Goal: Task Accomplishment & Management: Complete application form

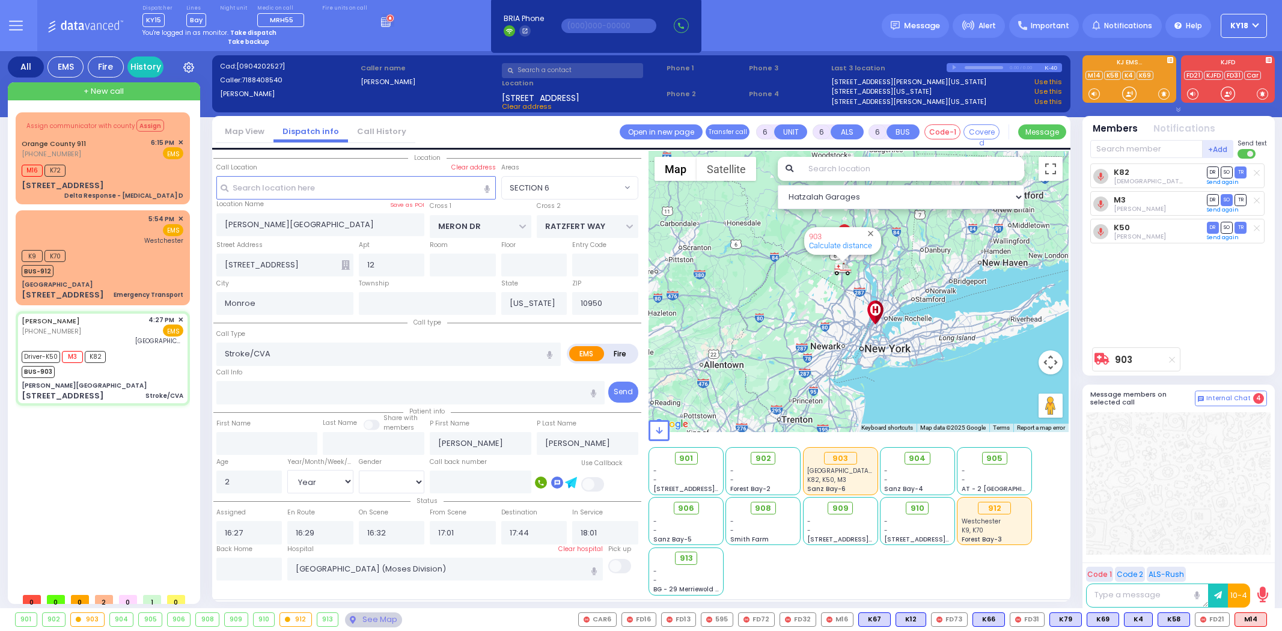
select select "SECTION 6"
select select "Year"
select select "[DEMOGRAPHIC_DATA]"
click at [130, 227] on div "5:54 PM ✕ EMS [GEOGRAPHIC_DATA]" at bounding box center [103, 229] width 162 height 31
type input "1"
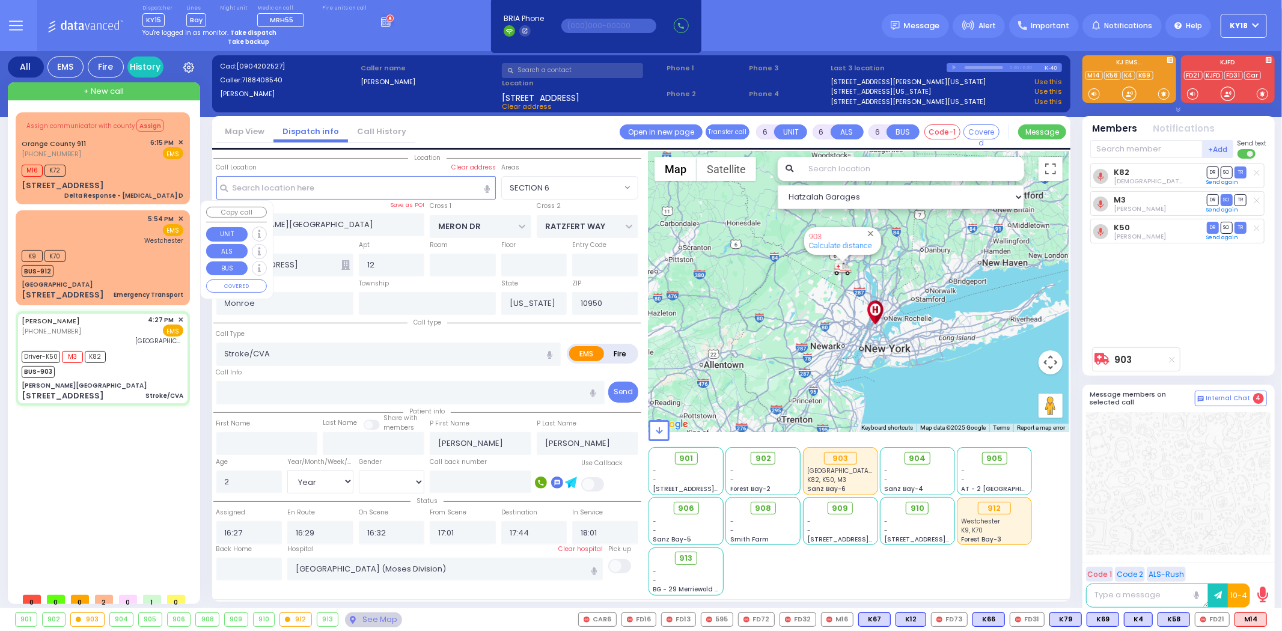
type input "1"
select select
type input "Emergency Transport"
radio input "true"
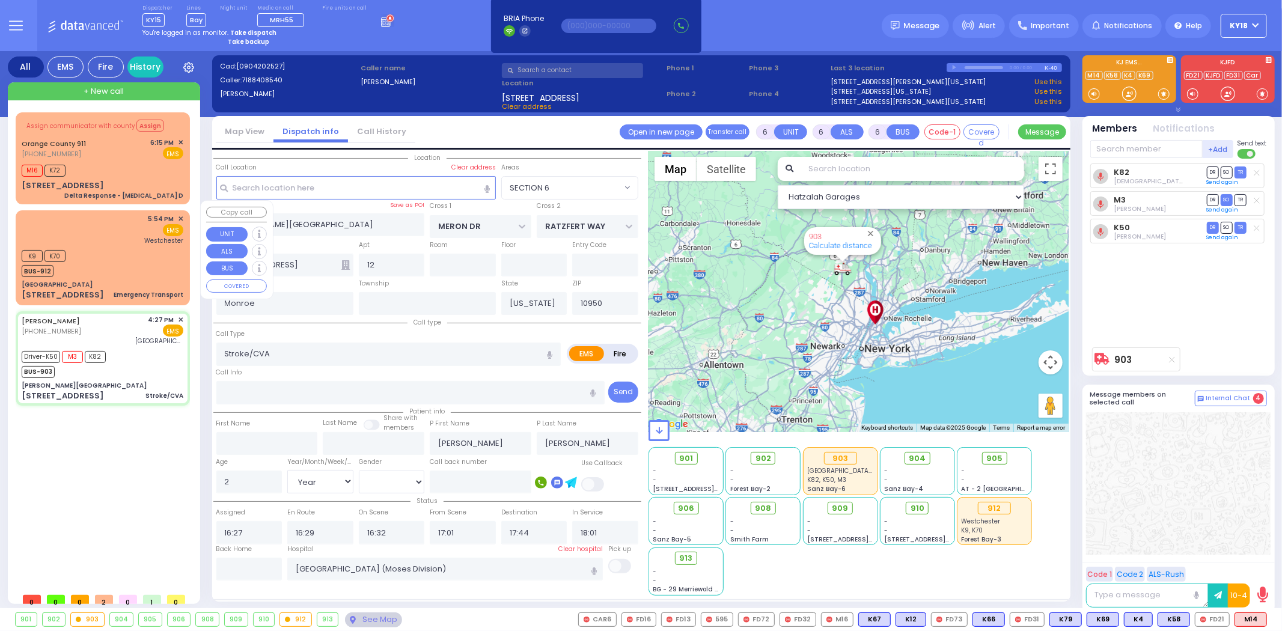
select select
type input "17:54"
type input "17:55"
type input "[GEOGRAPHIC_DATA]-[PERSON_NAME][GEOGRAPHIC_DATA]"
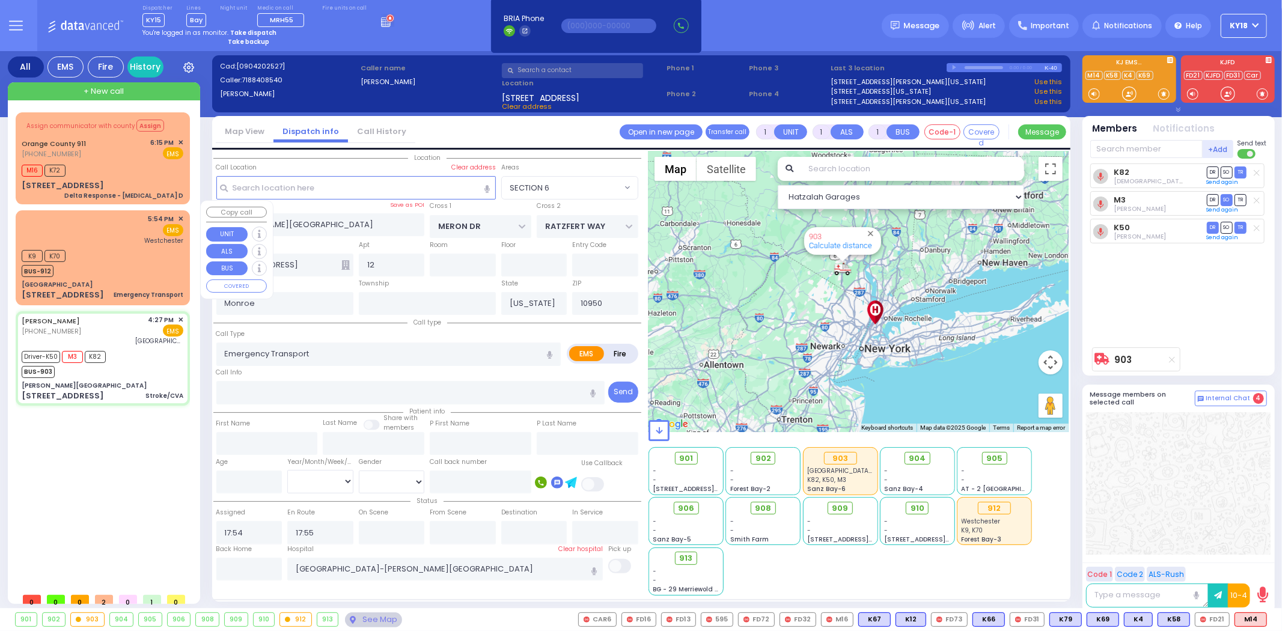
select select "Hatzalah Garages"
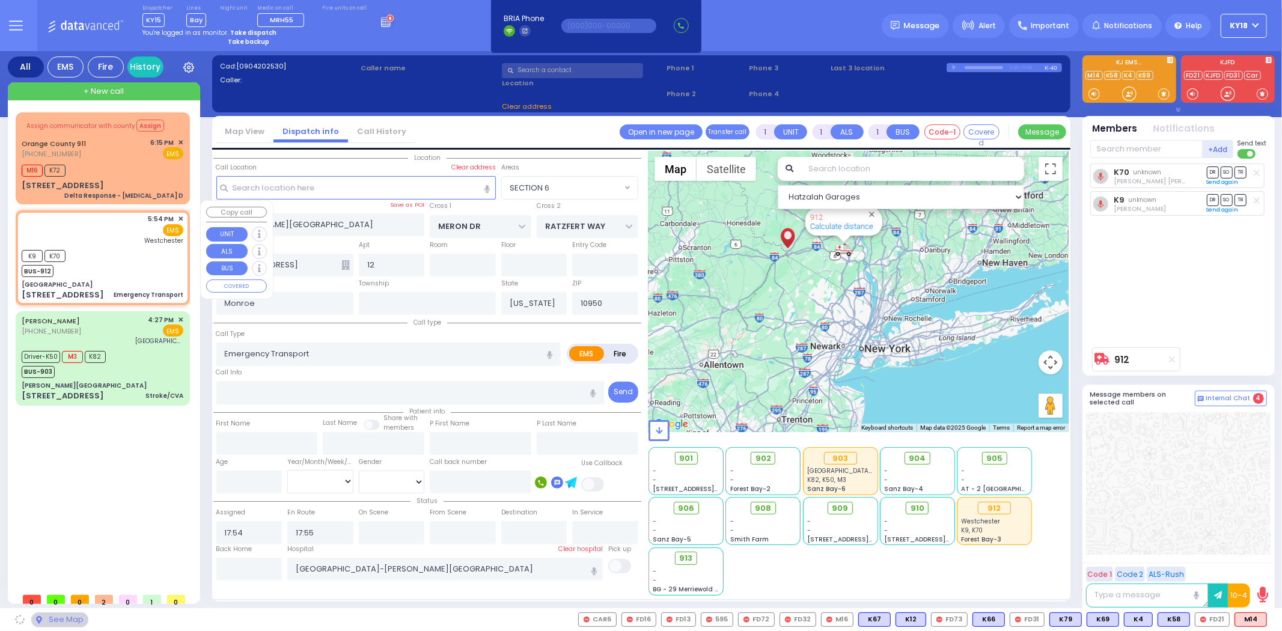
type input "[GEOGRAPHIC_DATA]"
type input "[PERSON_NAME] ST"
type input "[US_STATE][GEOGRAPHIC_DATA]"
type input "[STREET_ADDRESS]"
type input "Port Jervis"
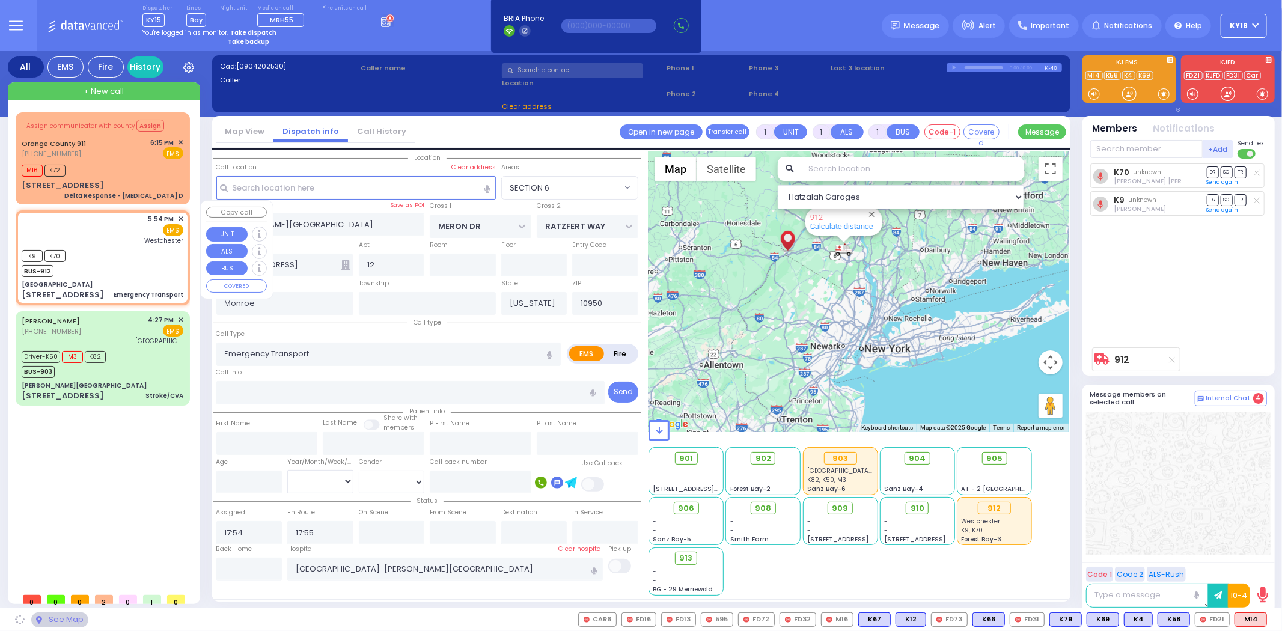
type input "12771"
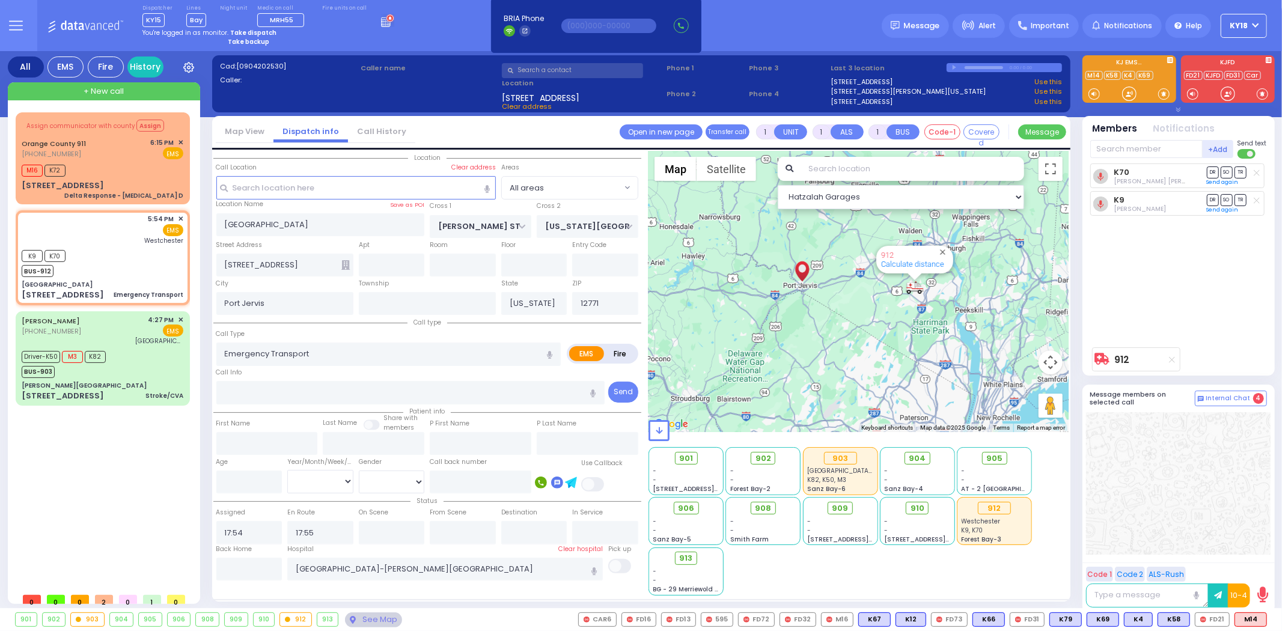
click at [249, 28] on strong "Take dispatch" at bounding box center [253, 32] width 46 height 9
select select "4"
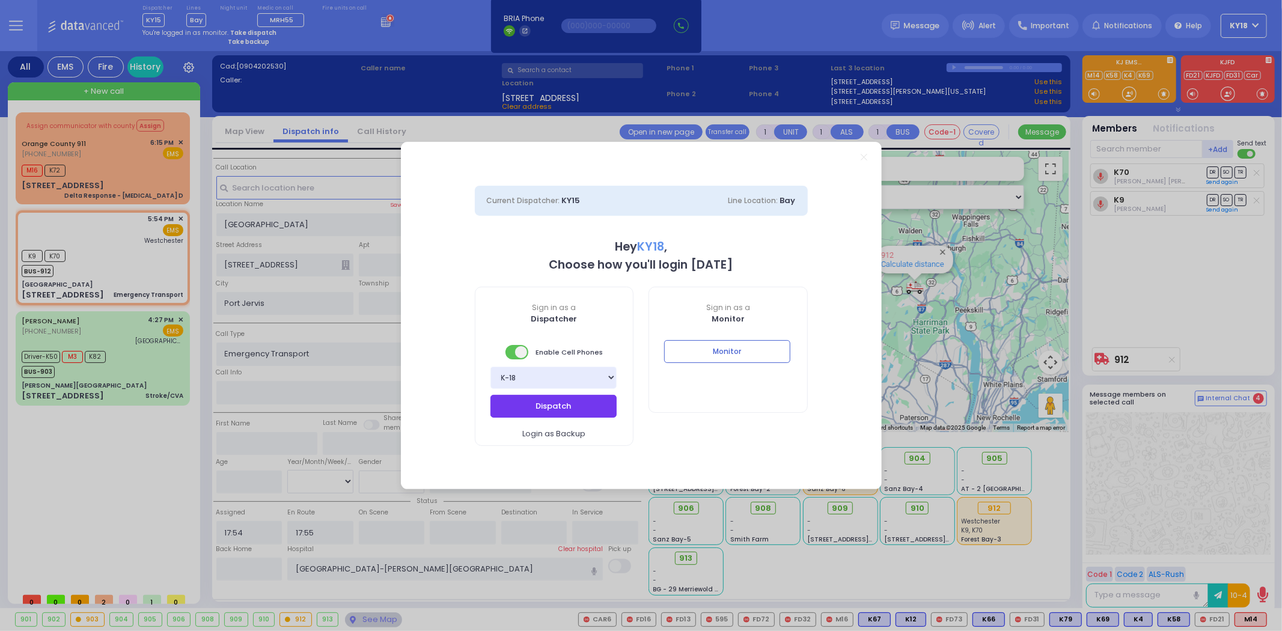
click at [529, 406] on button "Dispatch" at bounding box center [553, 406] width 126 height 23
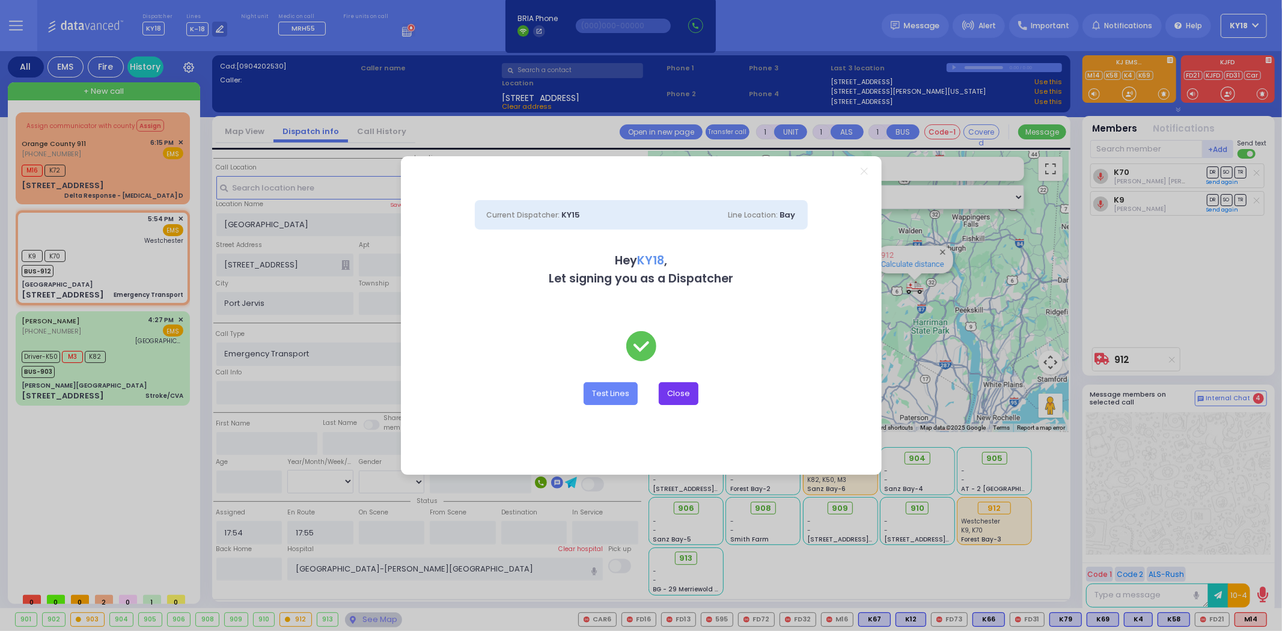
click at [677, 391] on button "Close" at bounding box center [679, 393] width 40 height 23
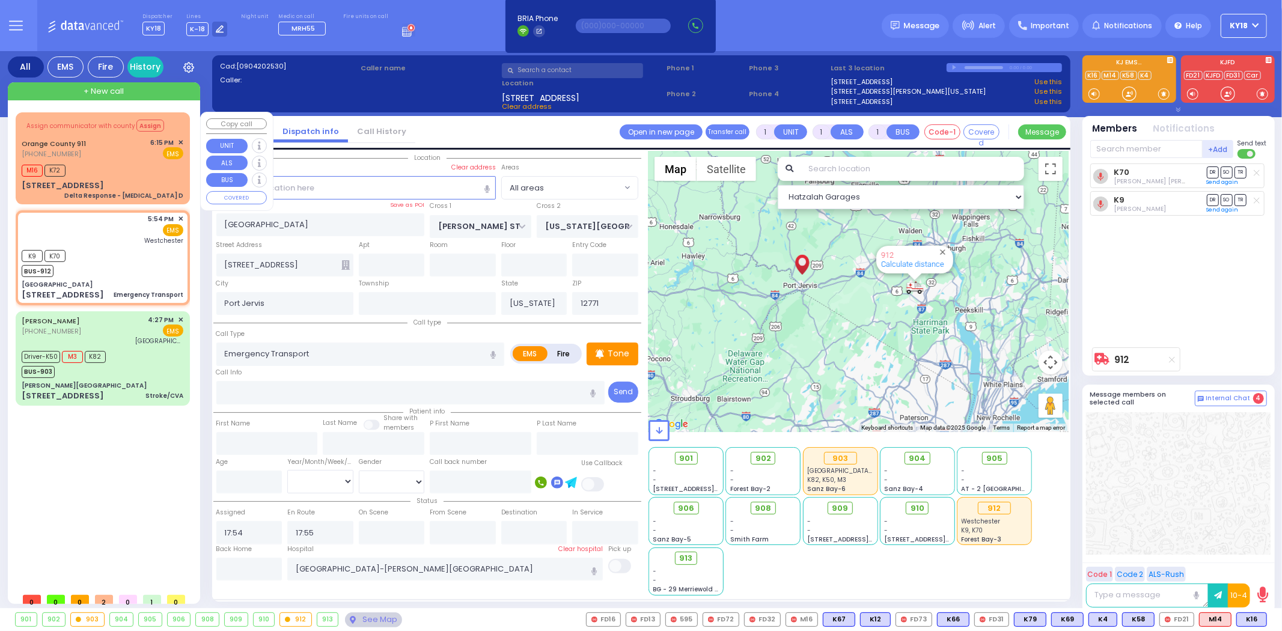
click at [147, 172] on div "M16 K72" at bounding box center [103, 169] width 162 height 15
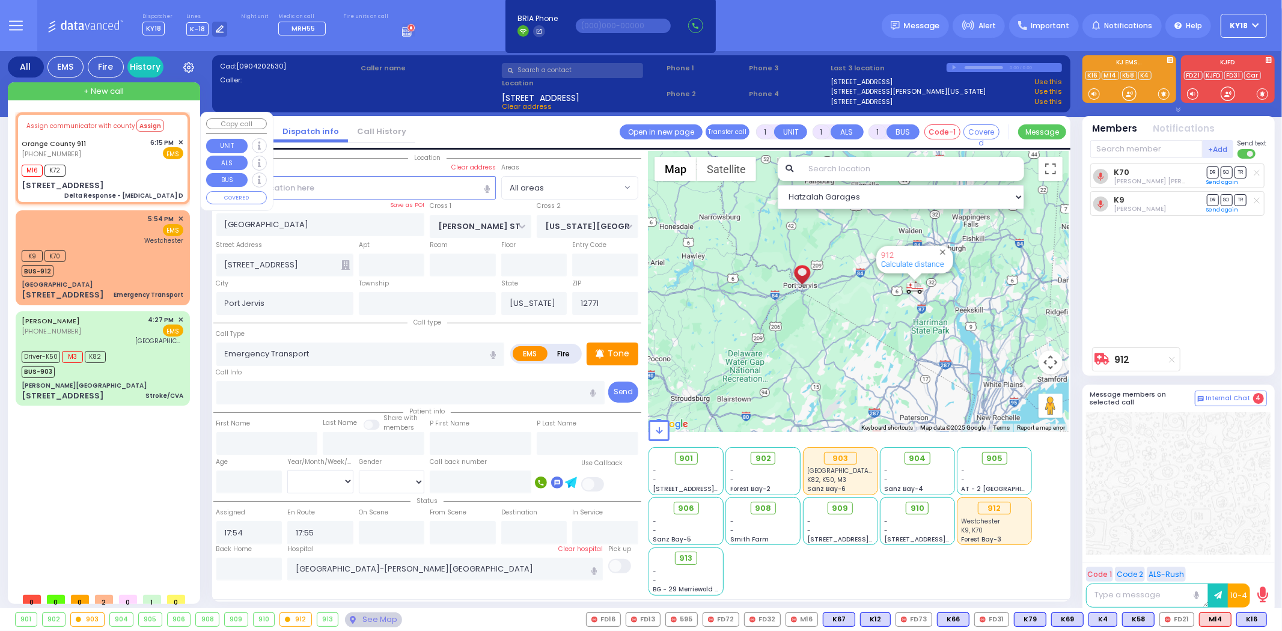
type input "6"
select select
type input "Delta Response - [MEDICAL_DATA] D"
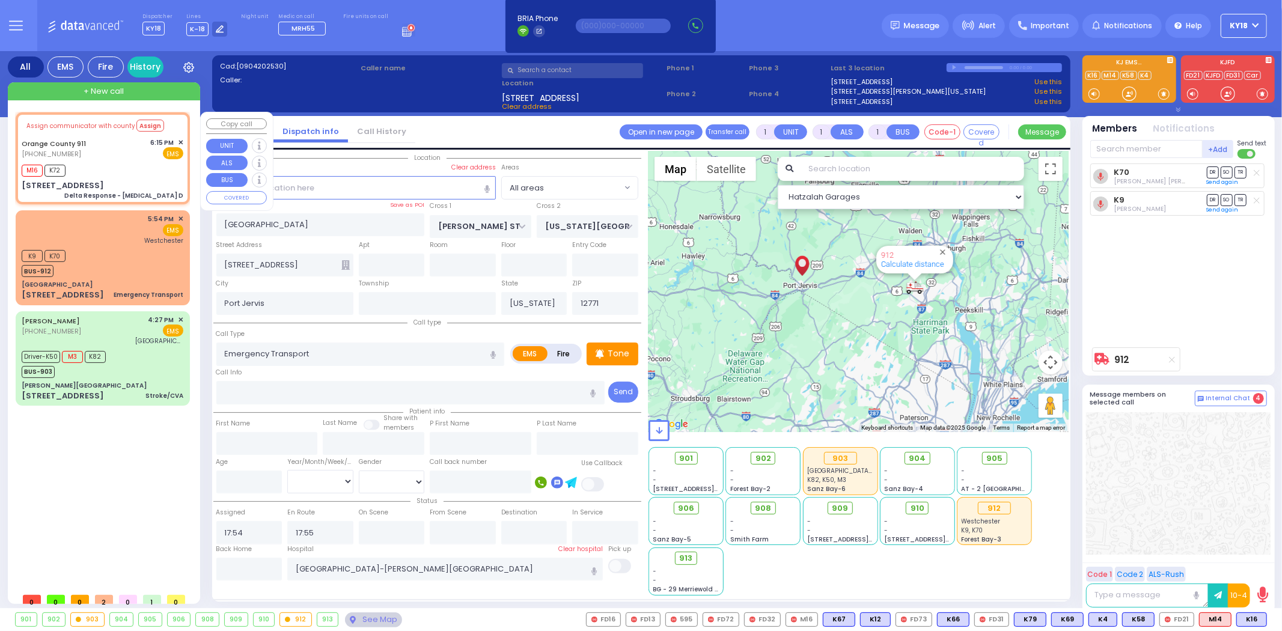
radio input "true"
type input "Nature: : Delta Response - [MEDICAL_DATA] D Address: : [STREET_ADDRESS][GEOGRAP…"
select select
type input "18:16"
type input "[STREET_ADDRESS]"
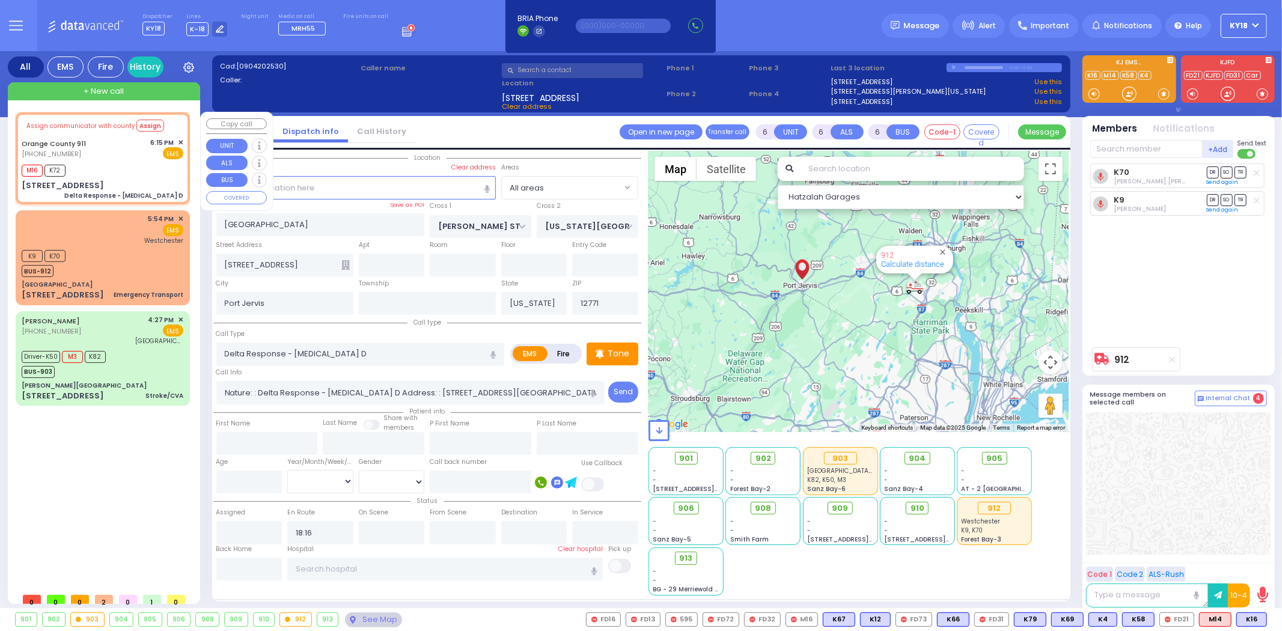
type input "Monroe"
type input "10950"
select select "Hatzalah Garages"
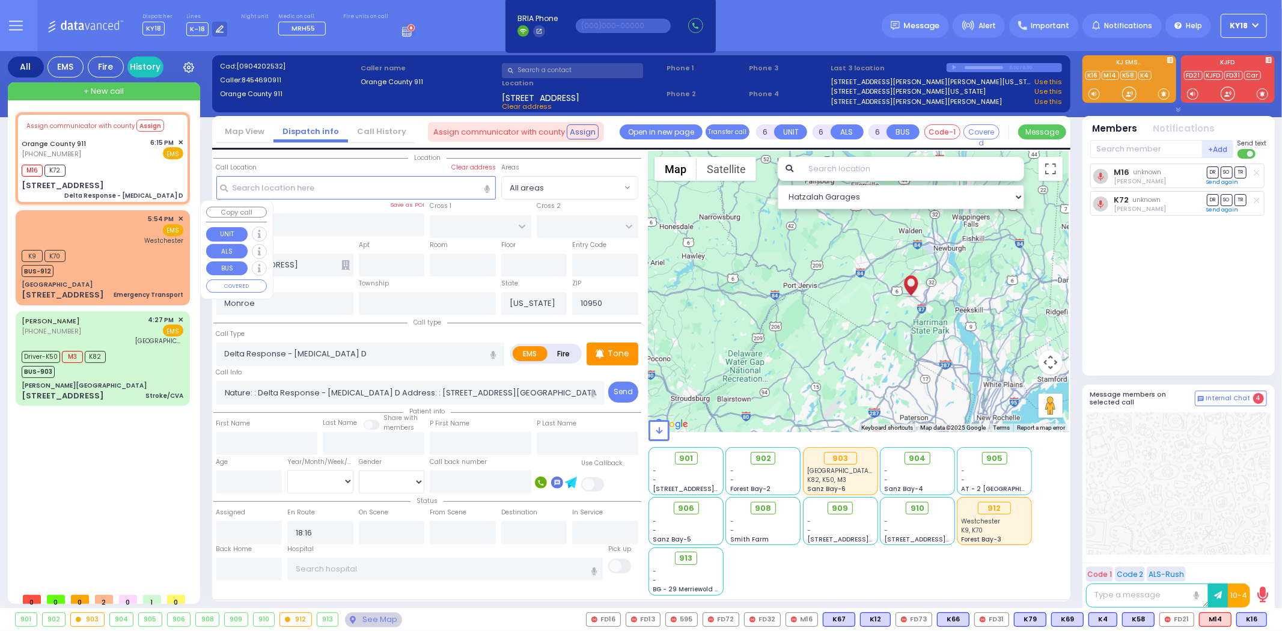
click at [123, 264] on div "K9 K70 BUS-912" at bounding box center [103, 262] width 162 height 30
type input "1"
select select
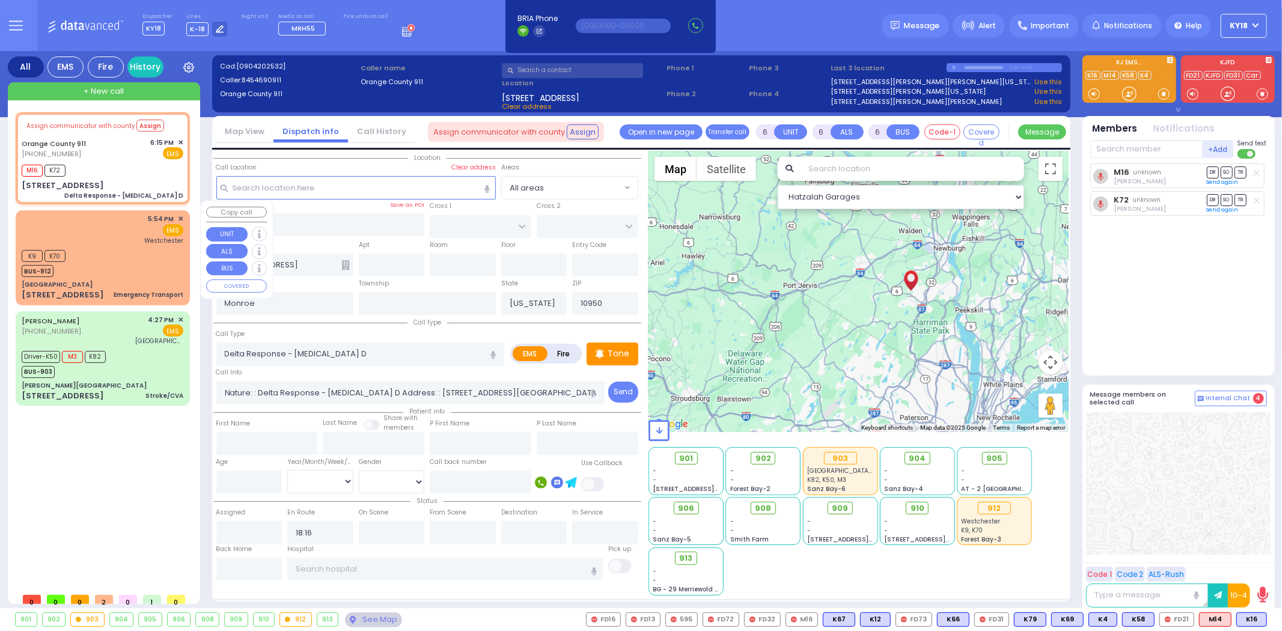
type input "Emergency Transport"
radio input "true"
select select
type input "17:54"
type input "17:55"
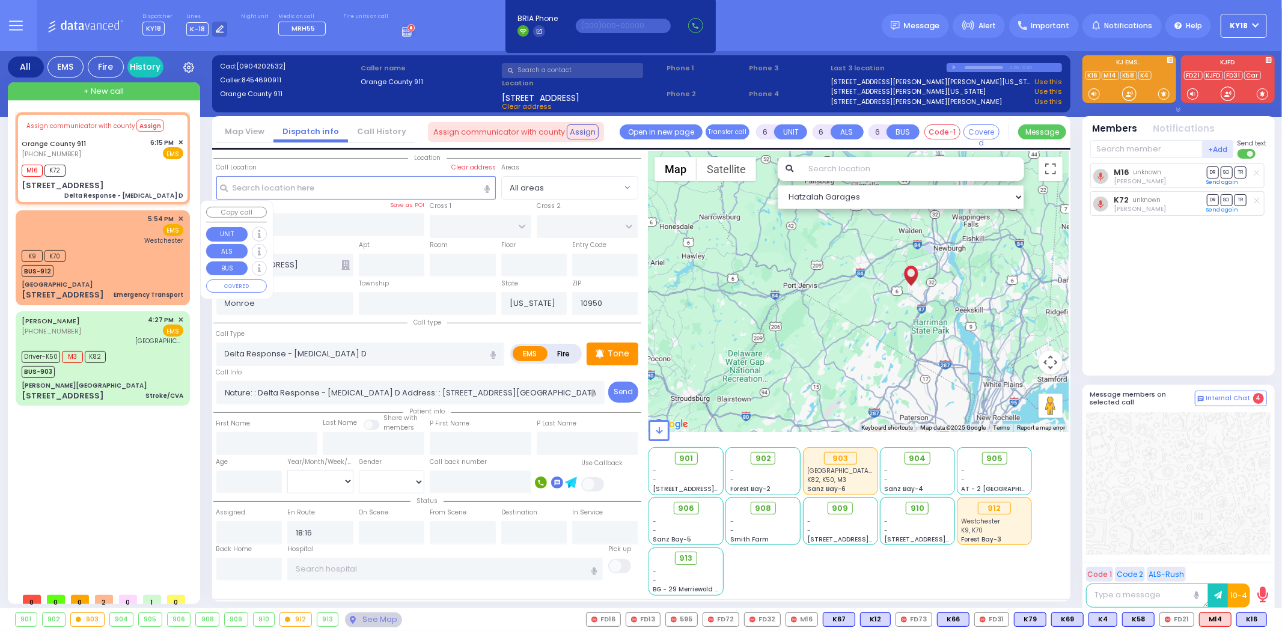
type input "[GEOGRAPHIC_DATA]-[PERSON_NAME][GEOGRAPHIC_DATA]"
select select "Hatzalah Garages"
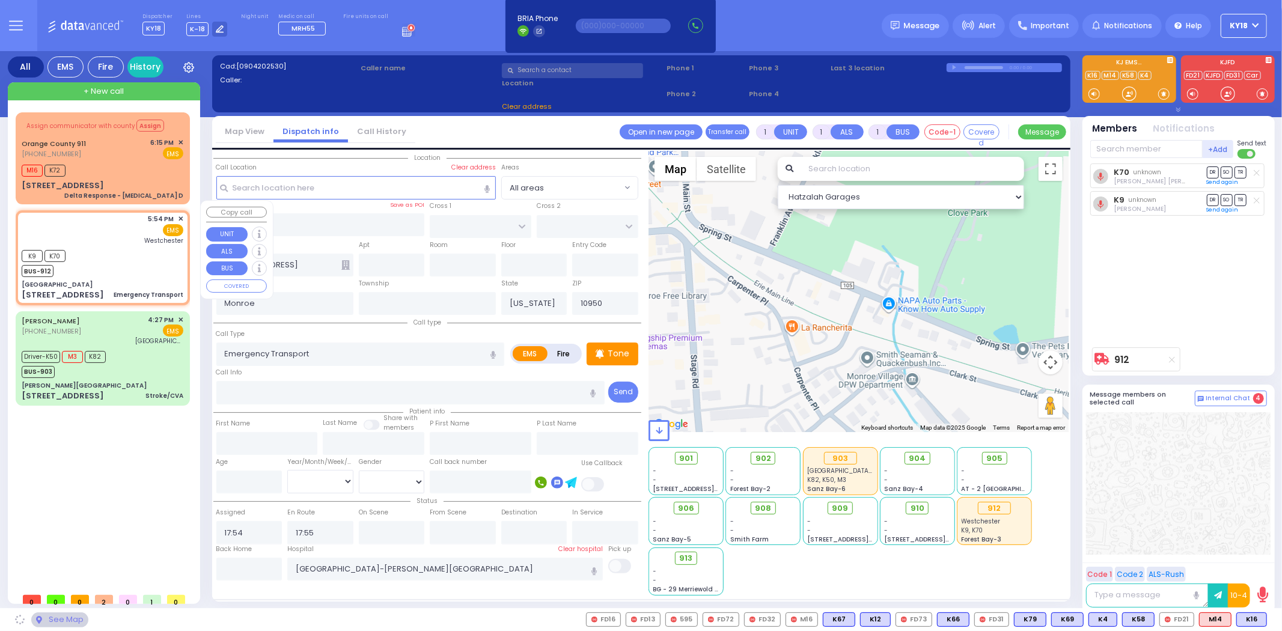
type input "[GEOGRAPHIC_DATA]"
type input "[PERSON_NAME] ST"
type input "[US_STATE][GEOGRAPHIC_DATA]"
type input "[STREET_ADDRESS]"
type input "Port Jervis"
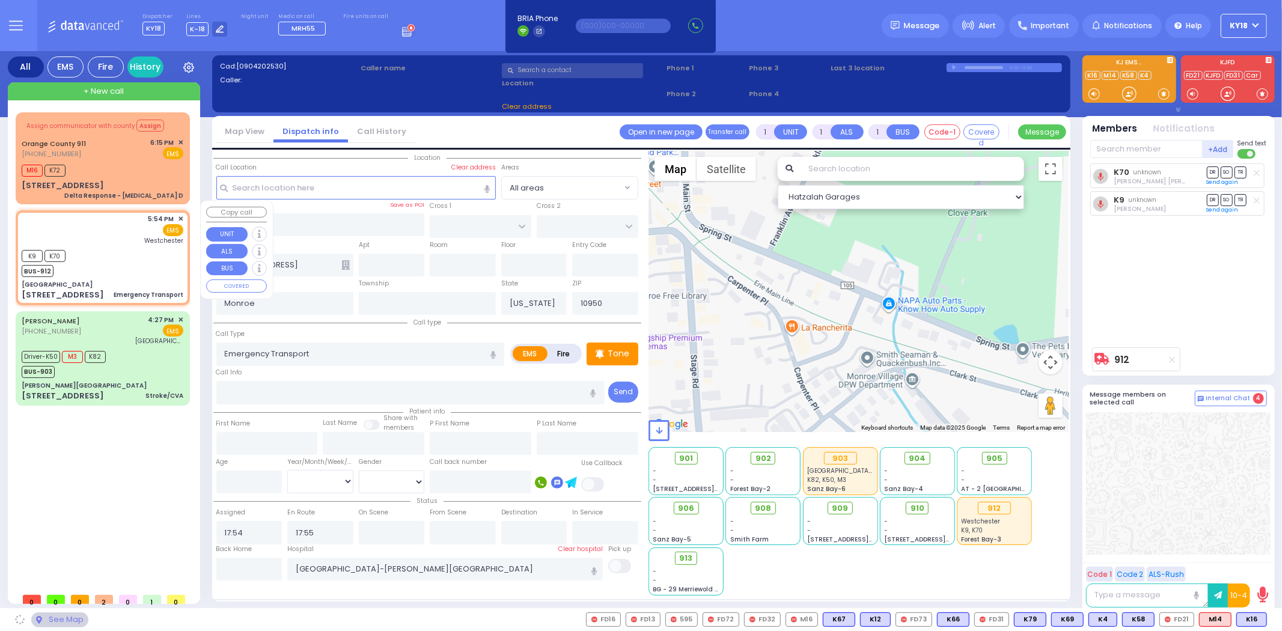
type input "12771"
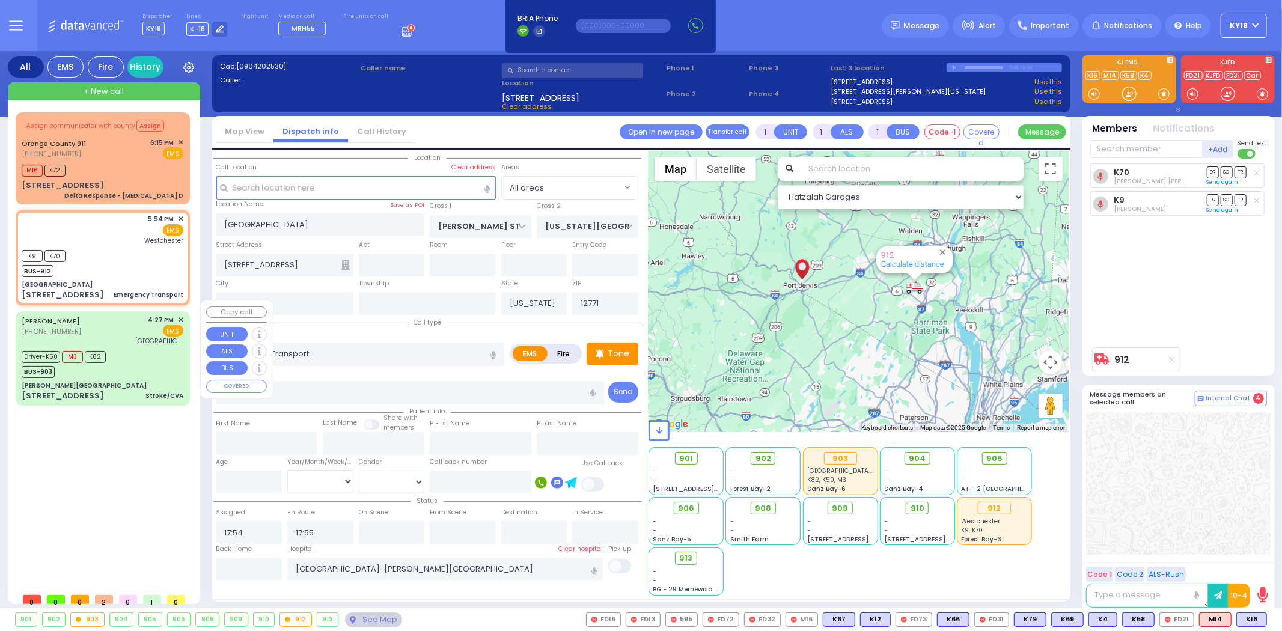
click at [131, 334] on div "[PERSON_NAME] [PHONE_NUMBER] 4:27 PM ✕ EMS" at bounding box center [103, 330] width 162 height 31
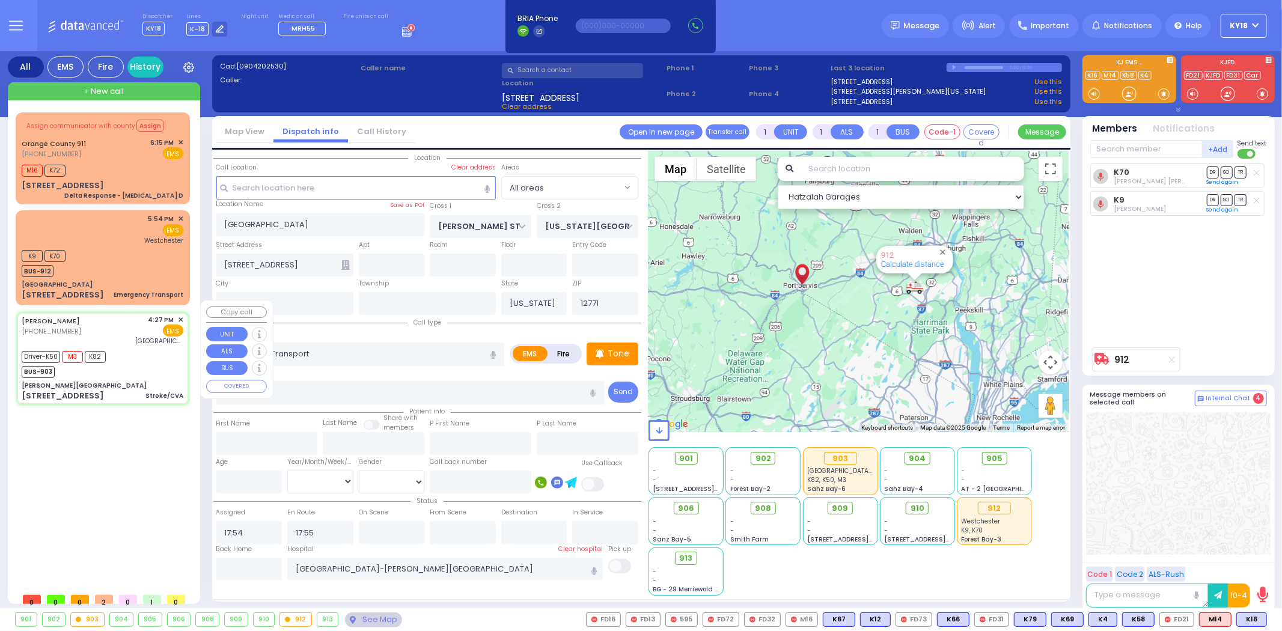
type input "6"
select select
type input "Stroke/CVA"
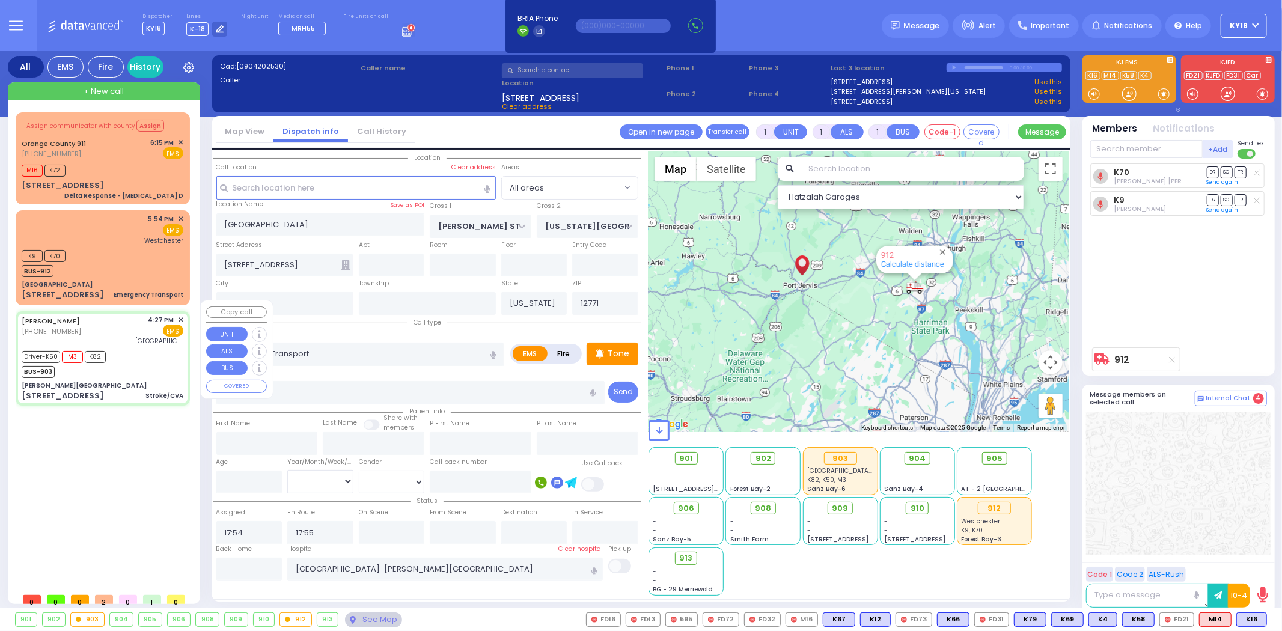
radio input "true"
type input "[PERSON_NAME]"
type input "2"
select select "Year"
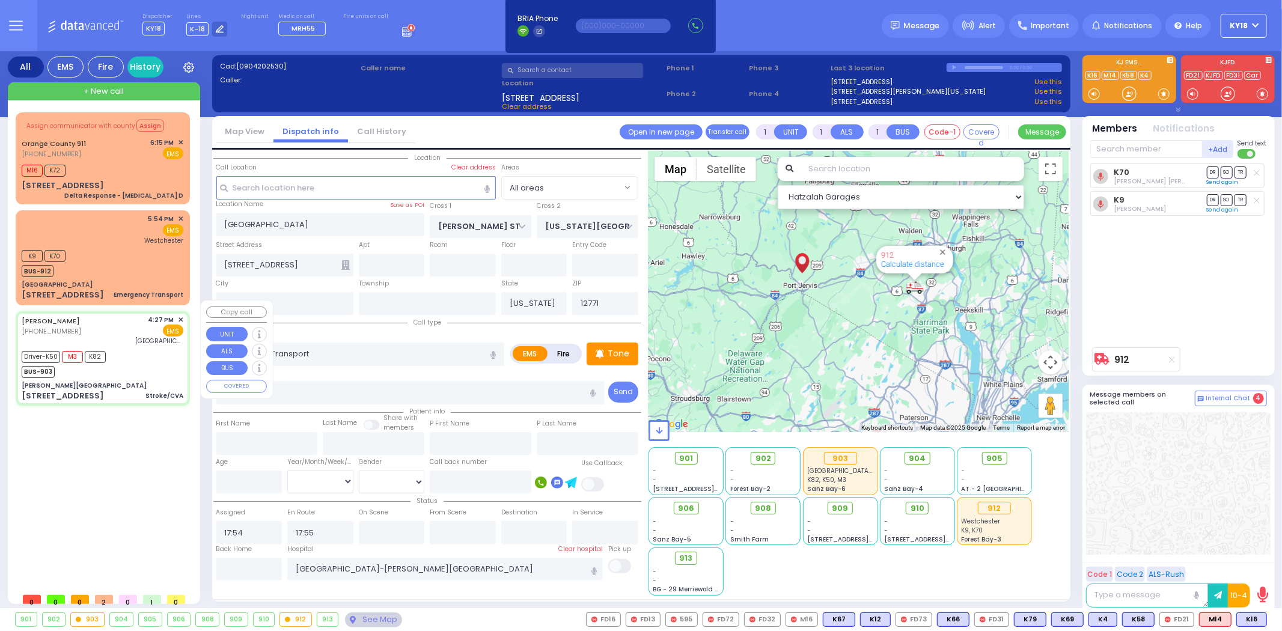
select select "[DEMOGRAPHIC_DATA]"
type input "16:27"
type input "16:29"
type input "16:32"
type input "17:01"
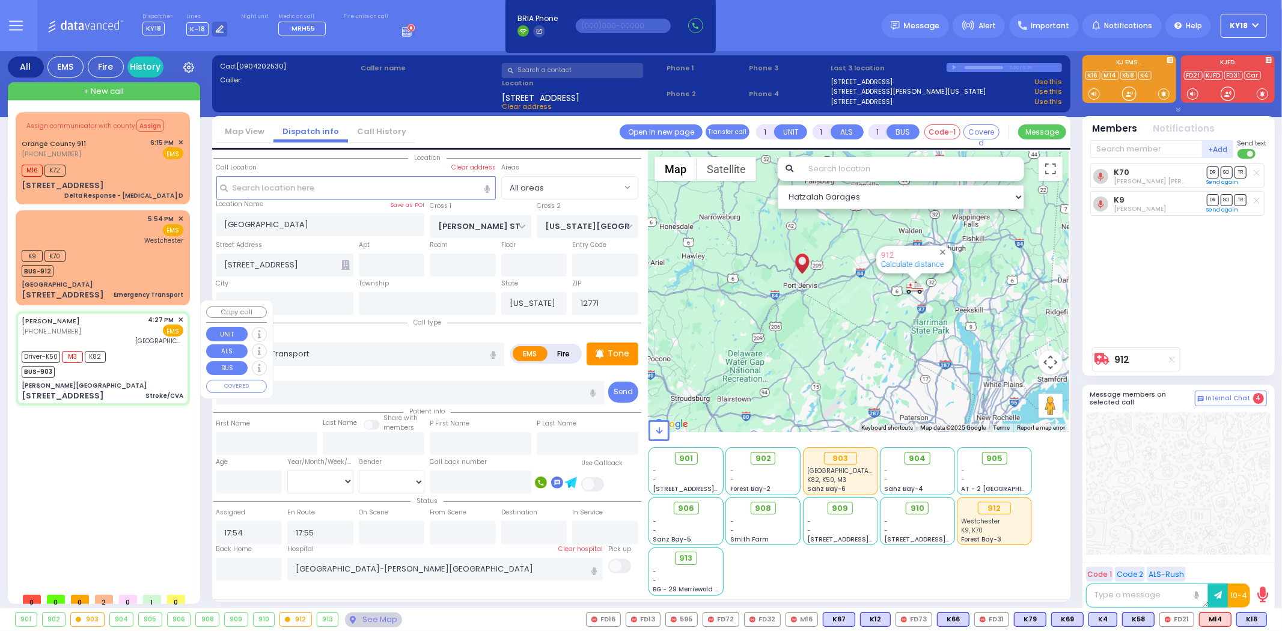
type input "17:44"
type input "18:01"
type input "[GEOGRAPHIC_DATA] (Moses Division)"
type input "[PERSON_NAME][GEOGRAPHIC_DATA]"
type input "MERON DR"
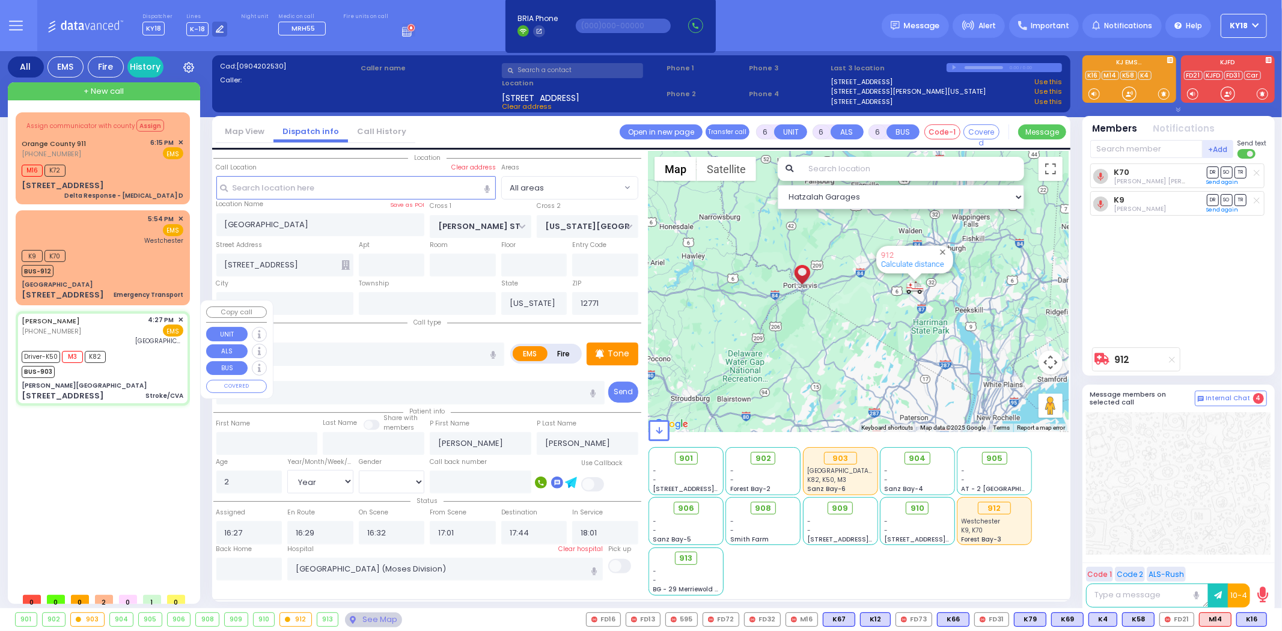
type input "RATZFERT WAY"
type input "[STREET_ADDRESS]"
type input "12"
type input "Monroe"
type input "10950"
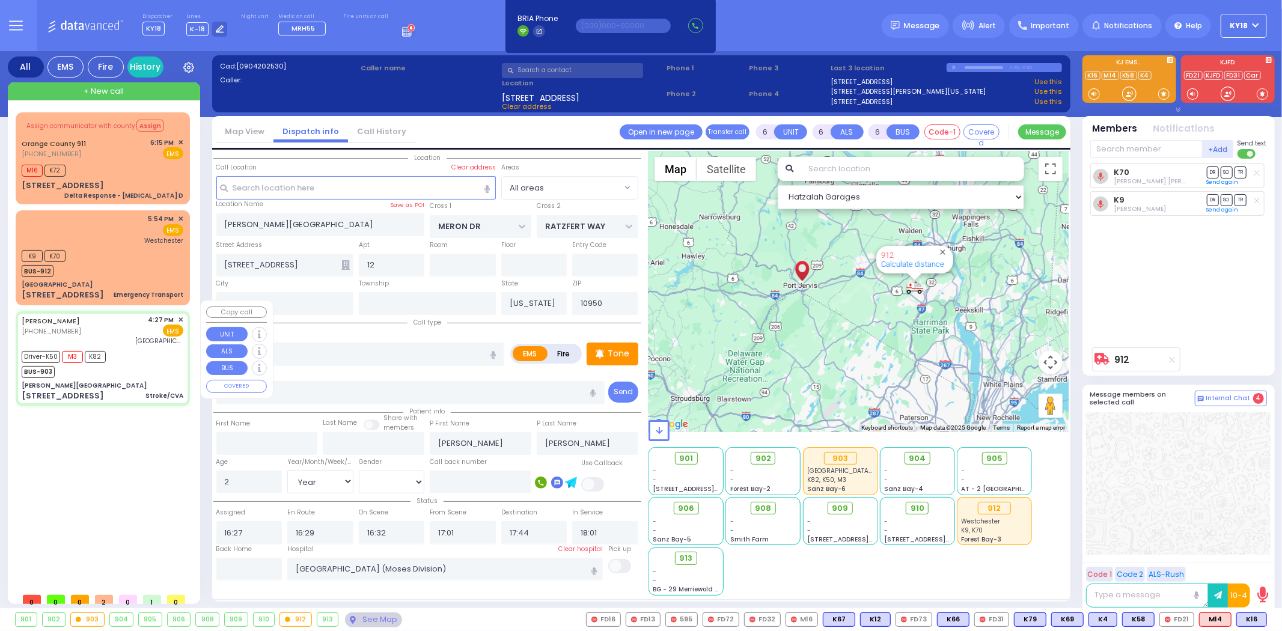
select select "SECTION 6"
select select "Hatzalah Garages"
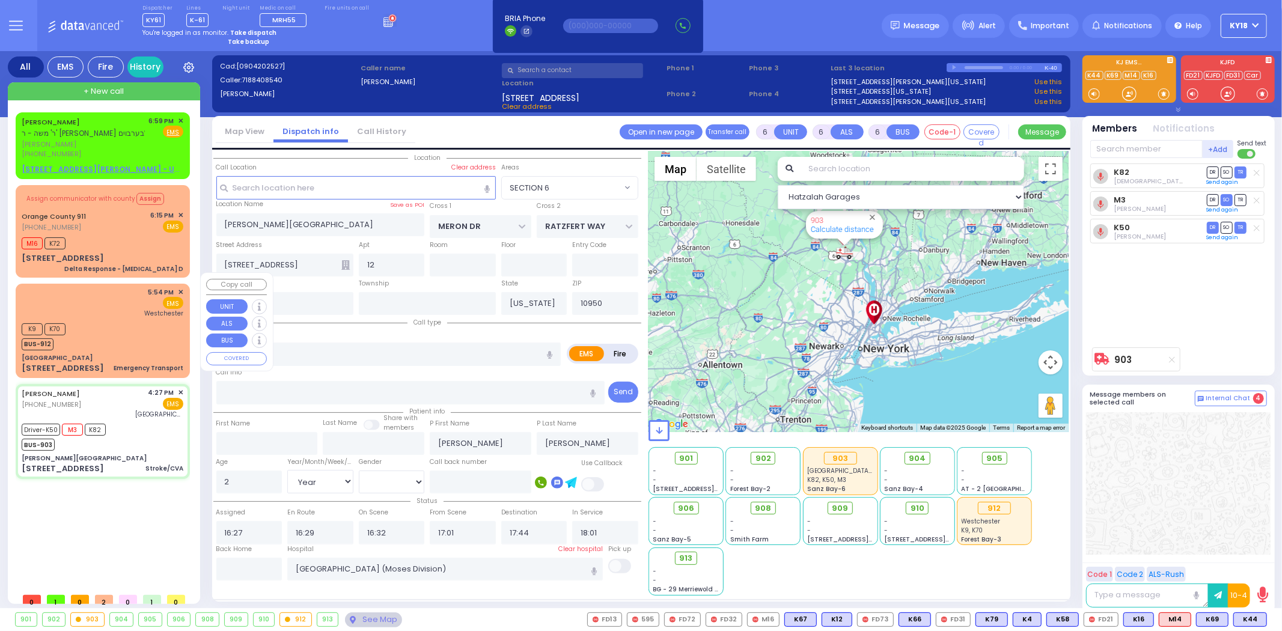
click at [157, 320] on div "K9 K70 BUS-912" at bounding box center [103, 335] width 162 height 30
type input "1"
select select
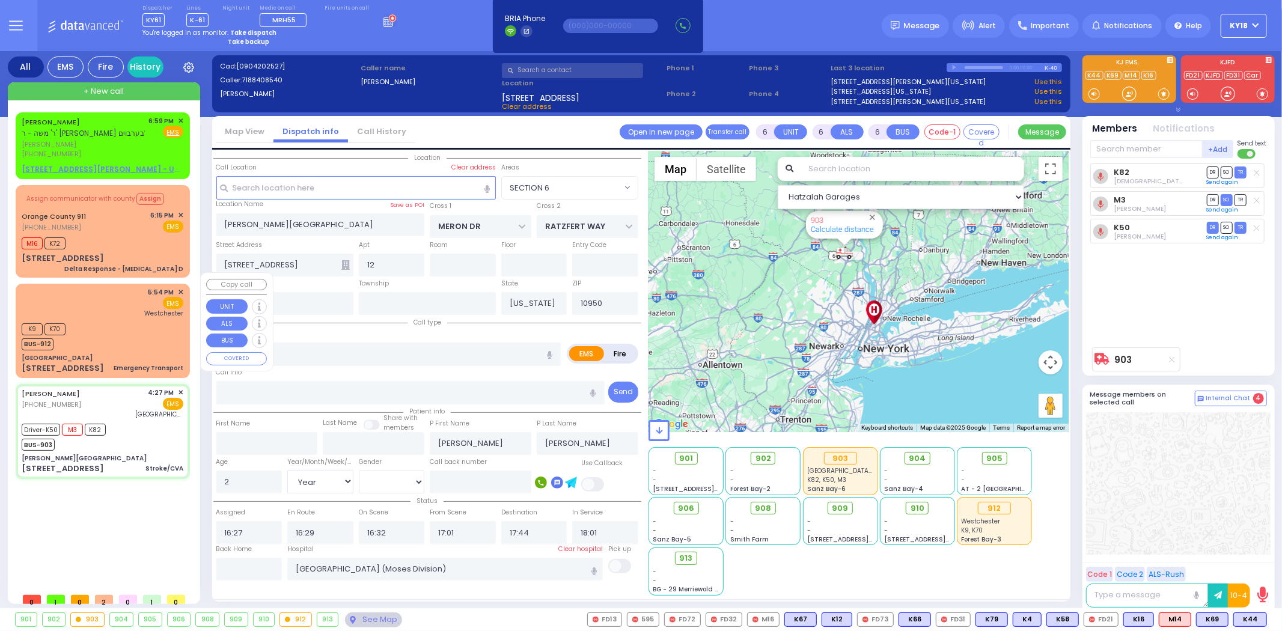
type input "Emergency Transport"
radio input "true"
select select
type input "17:54"
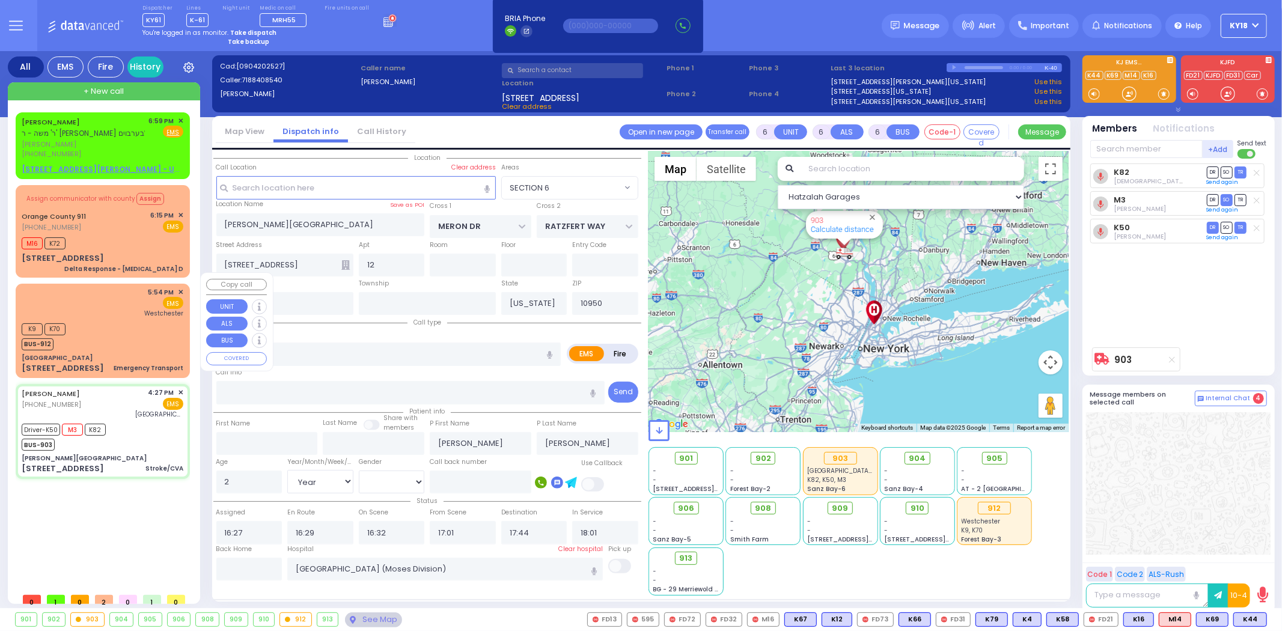
type input "17:55"
type input "[GEOGRAPHIC_DATA]-[PERSON_NAME][GEOGRAPHIC_DATA]"
select select "Hatzalah Garages"
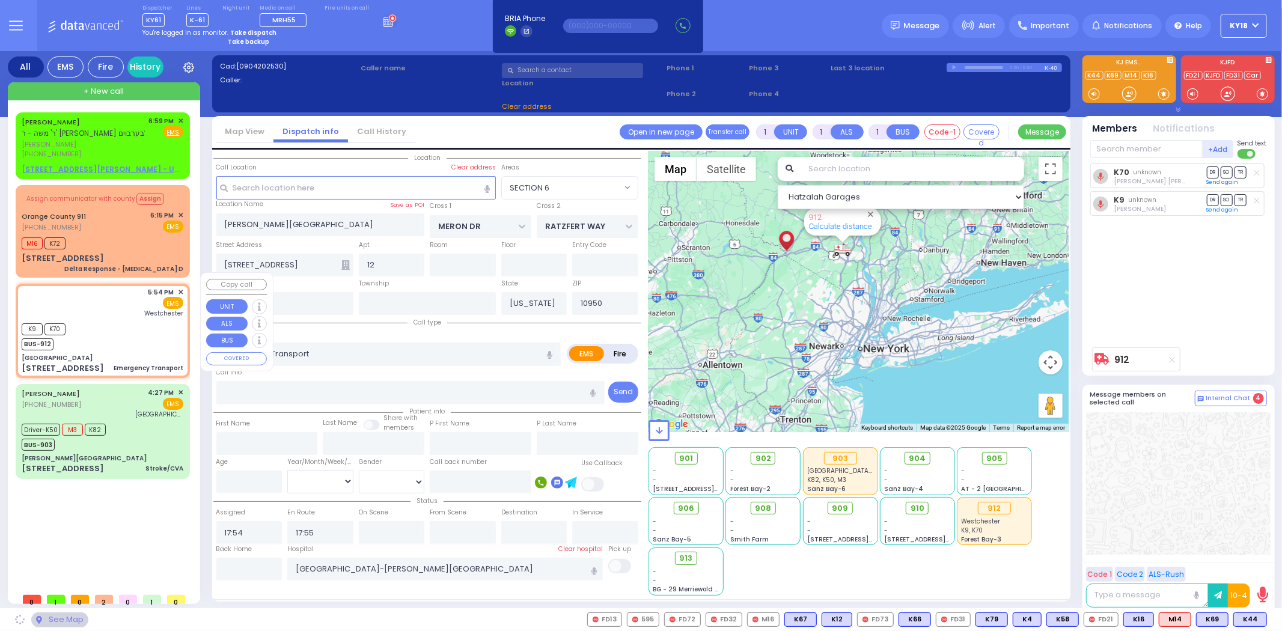
type input "[GEOGRAPHIC_DATA]"
type input "[PERSON_NAME] ST"
type input "[US_STATE][GEOGRAPHIC_DATA]"
type input "[STREET_ADDRESS]"
type input "Port Jervis"
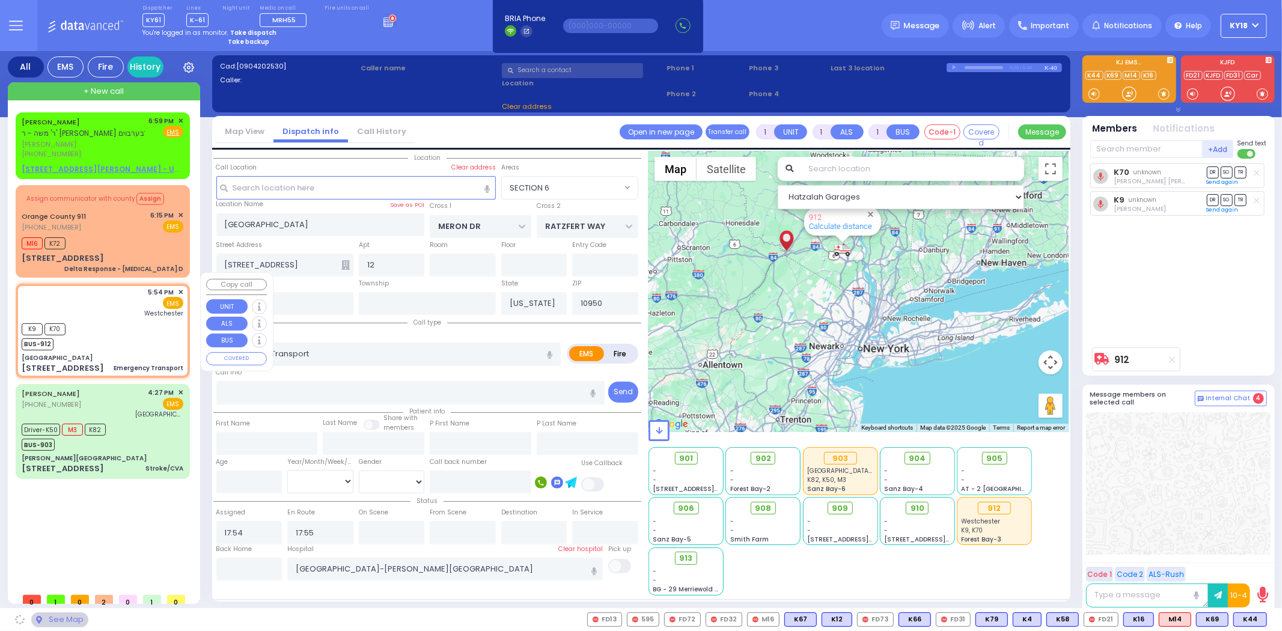
type input "12771"
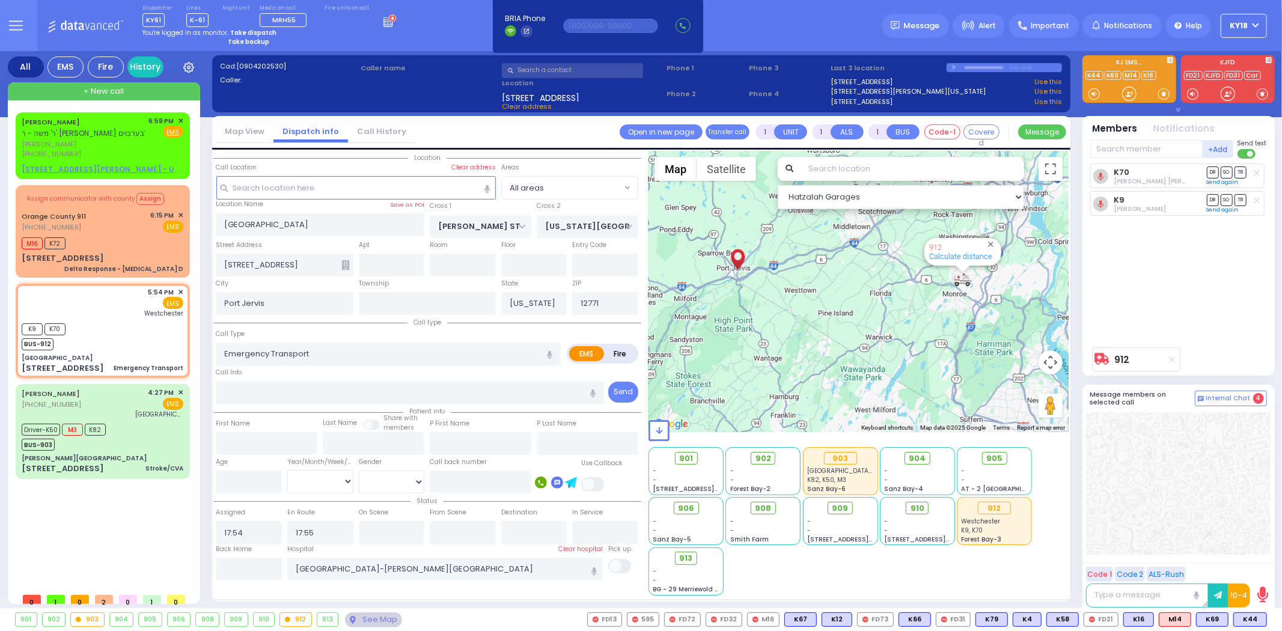
drag, startPoint x: 924, startPoint y: 298, endPoint x: 880, endPoint y: 311, distance: 45.8
click at [880, 311] on div "912 Calculate distance" at bounding box center [858, 291] width 420 height 281
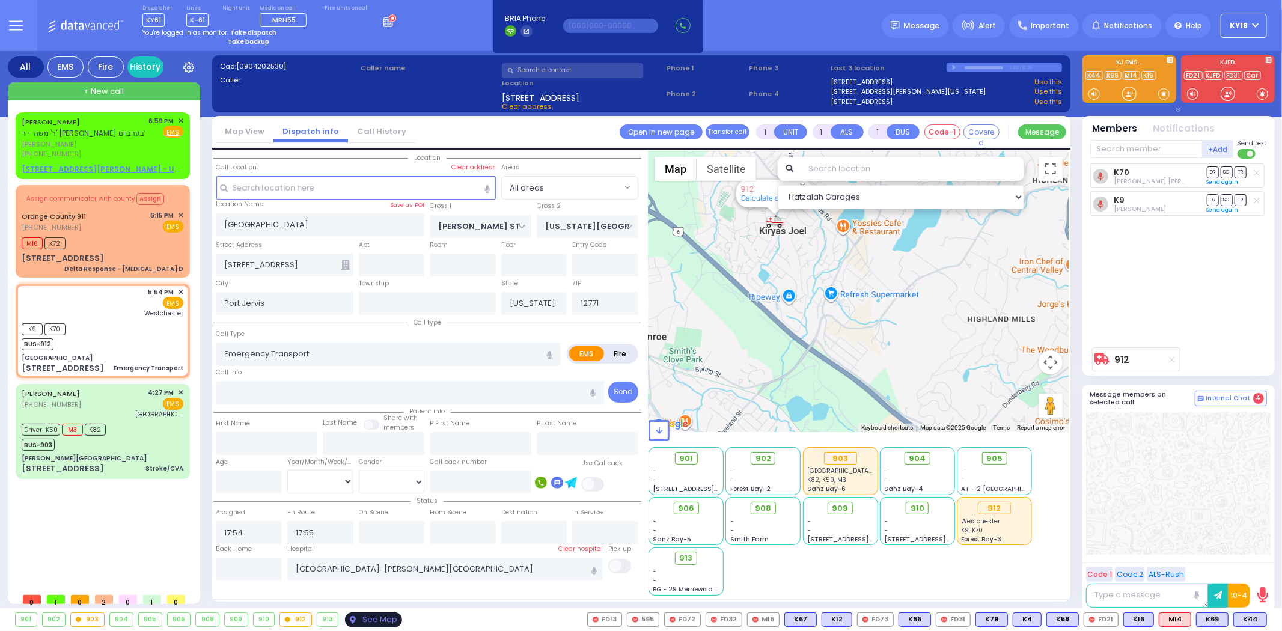
click at [376, 614] on div "See Map" at bounding box center [373, 619] width 56 height 15
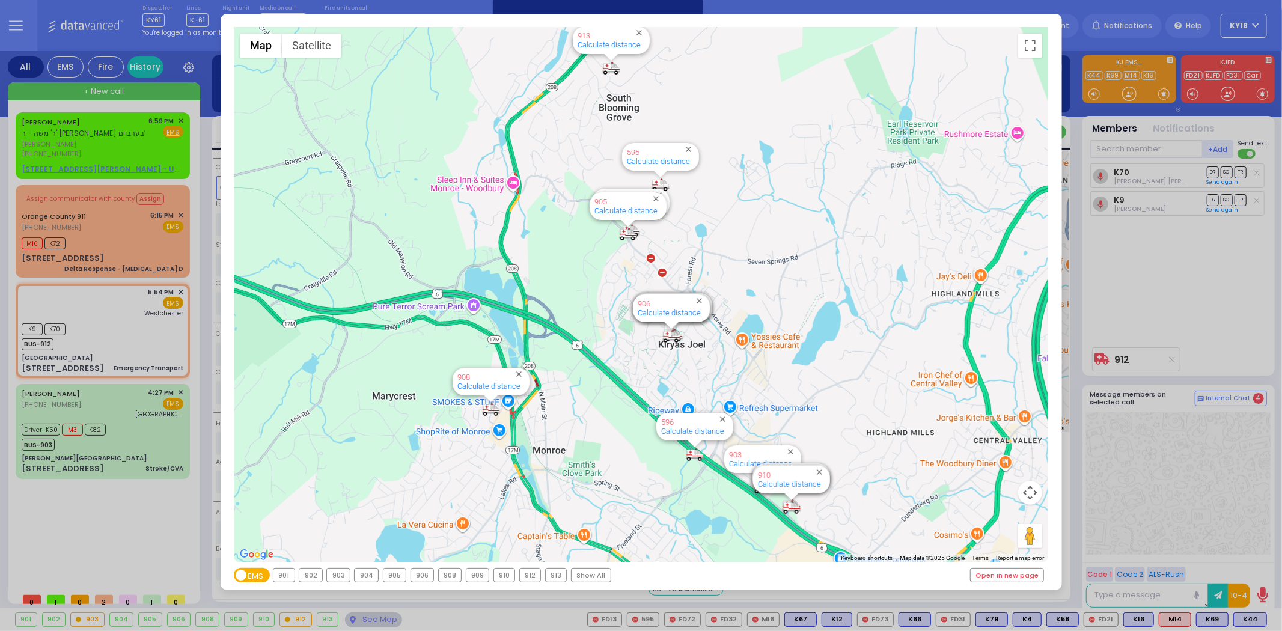
drag, startPoint x: 1123, startPoint y: 188, endPoint x: 1132, endPoint y: 212, distance: 26.2
click at [1125, 191] on div "← Move left → Move right ↑ Move up ↓ Move down + Zoom in - Zoom out Home Jump l…" at bounding box center [641, 315] width 1282 height 631
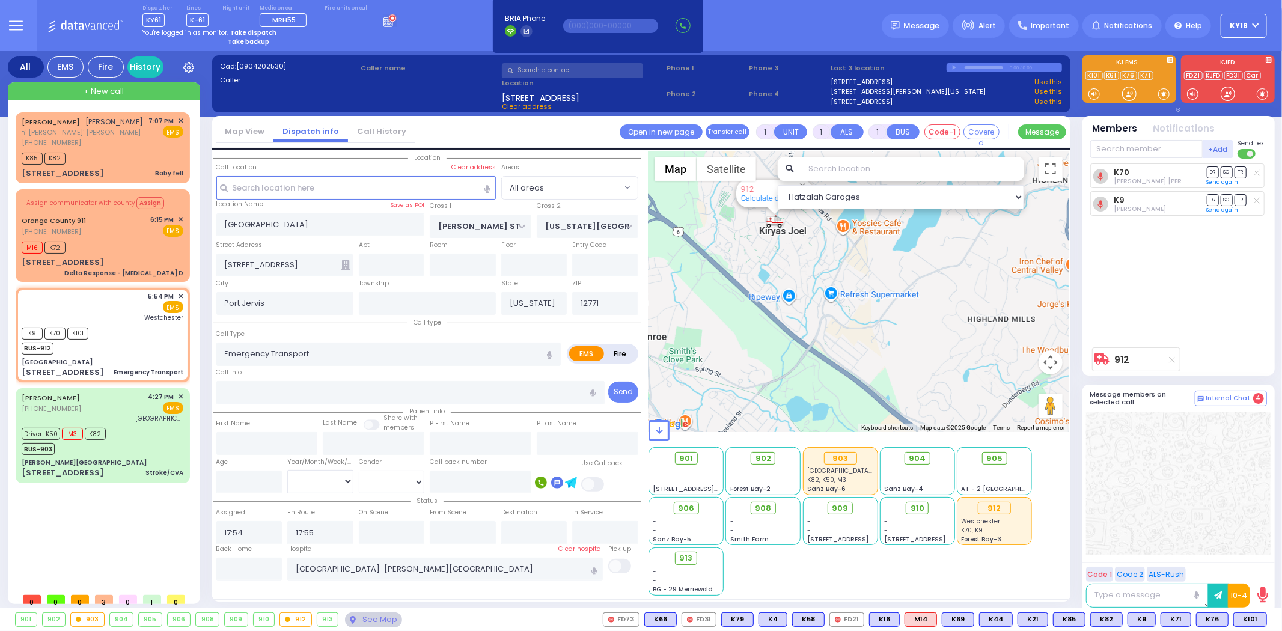
select select
radio input "true"
select select
select select "Hatzalah Garages"
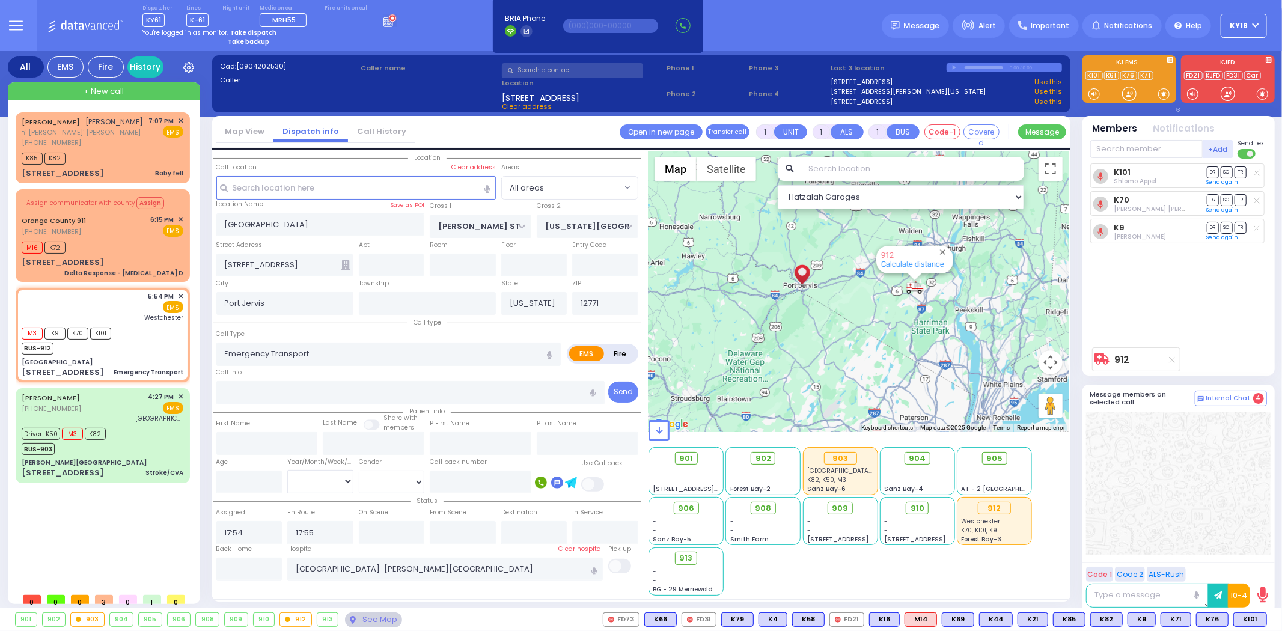
select select
radio input "true"
select select
select select "Hatzalah Garages"
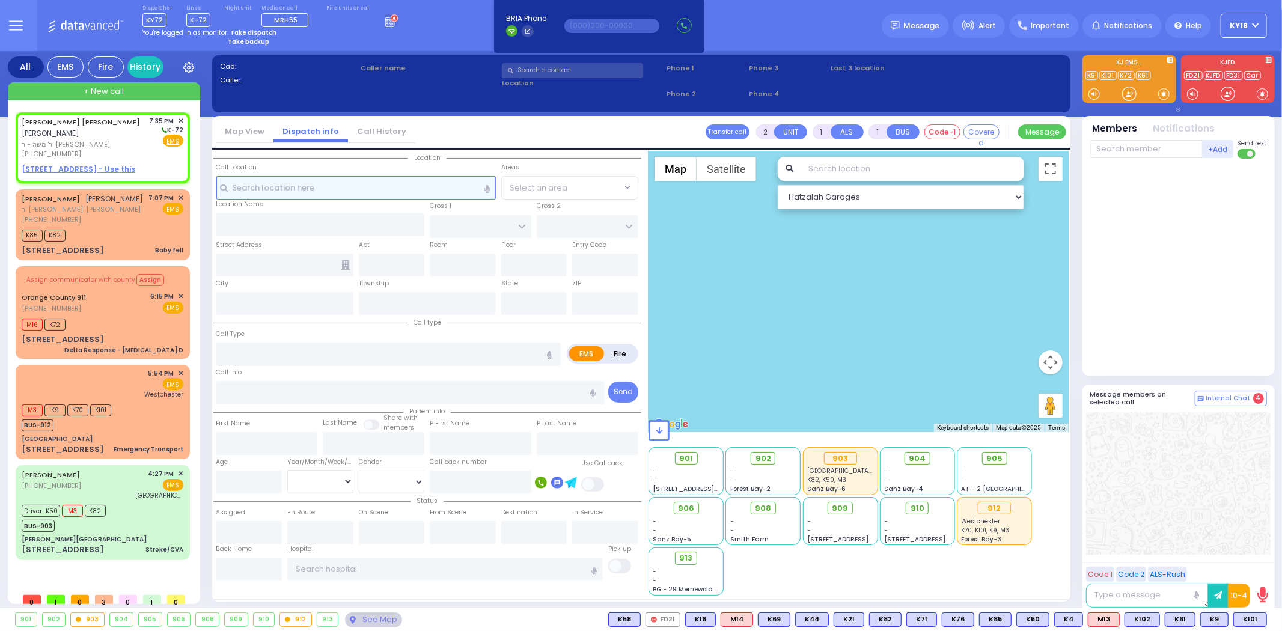
select select
radio input "true"
type input "YEKUSIEL ZISHA"
type input "WEISS"
select select
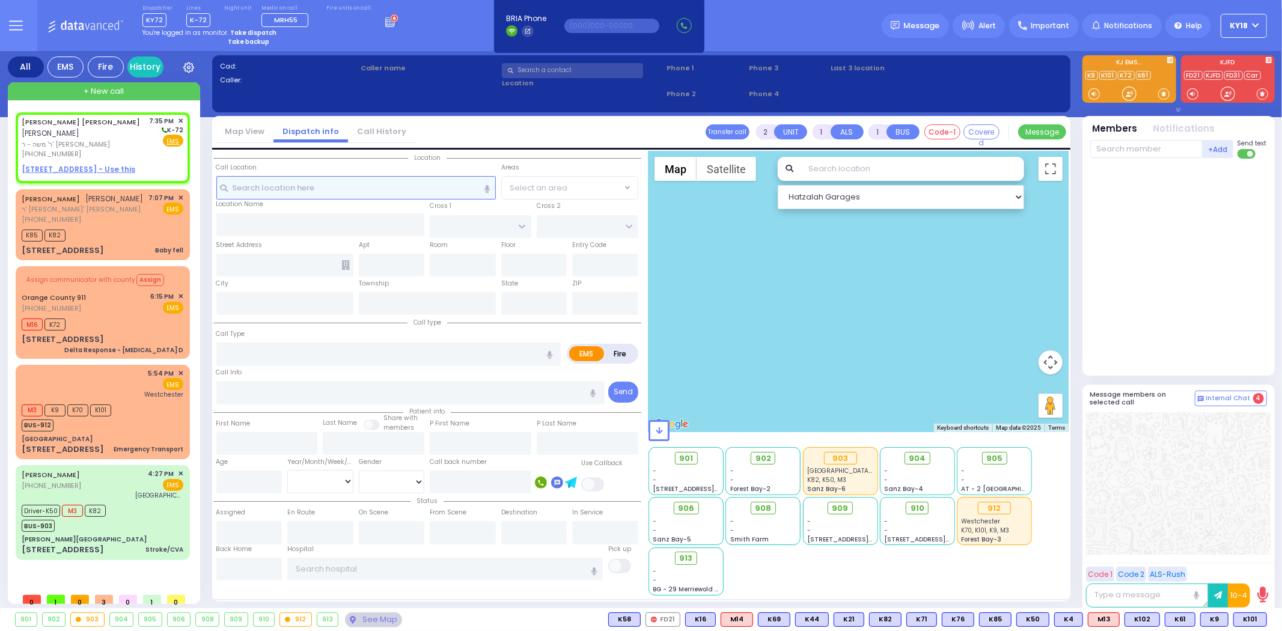
type input "19:35"
select select "Hatzalah Garages"
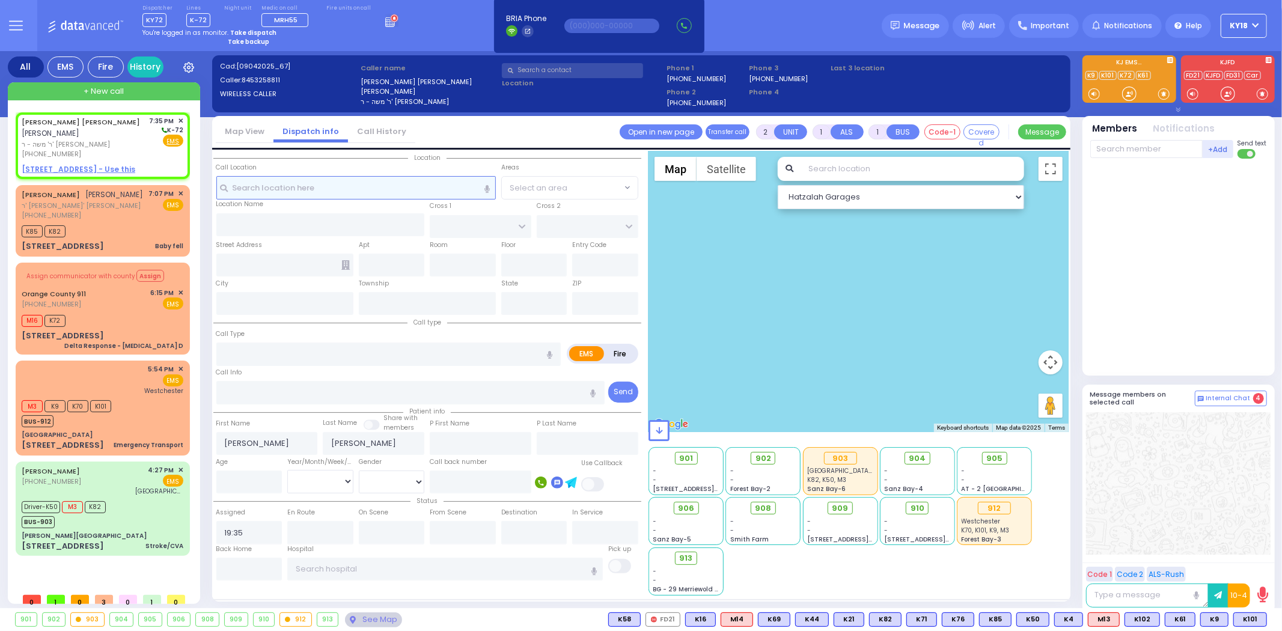
select select
radio input "true"
select select
select select "Hatzalah Garages"
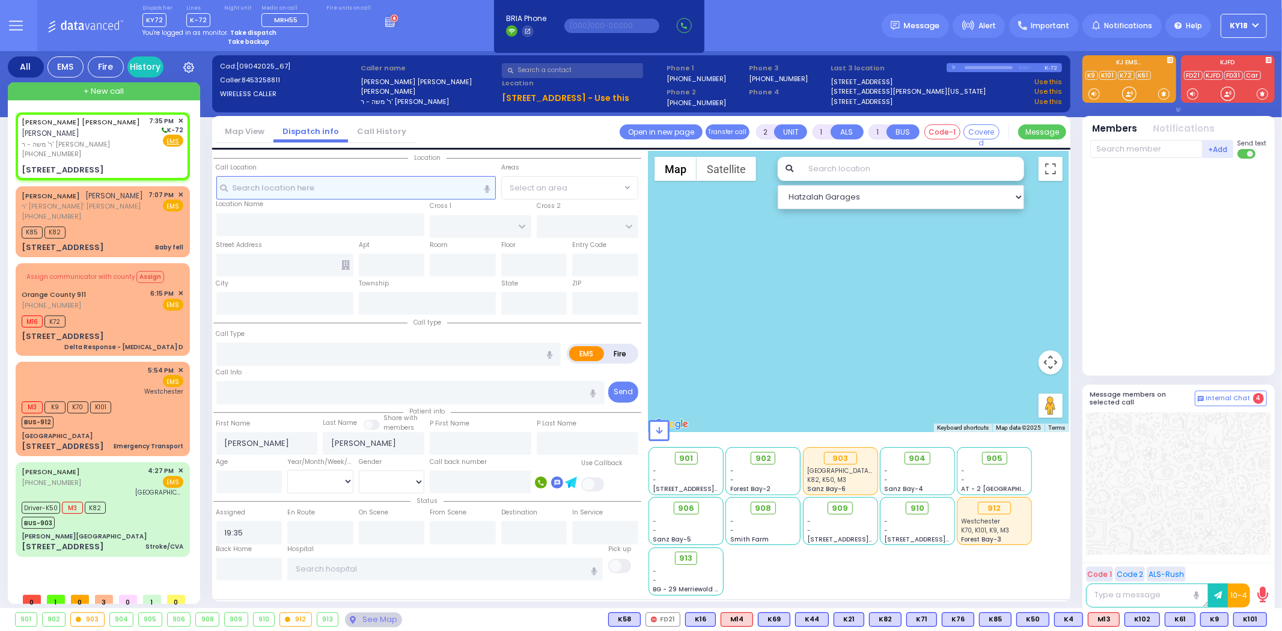
select select
radio input "true"
select select
select select "Hatzalah Garages"
type input "SEVEN SPRINGS MOUNTAIN RD"
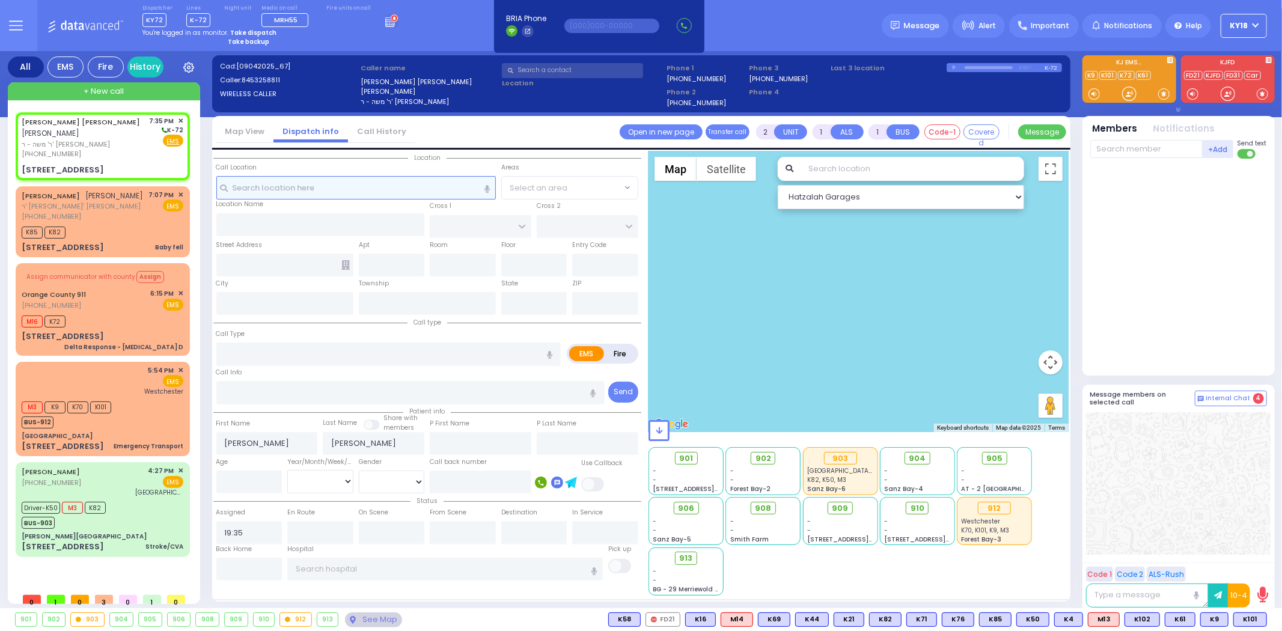
type input "CHEVRON RD"
type input "17 KARLSBURG RD"
type input "203"
type input "Kiryas Joel"
type input "[US_STATE]"
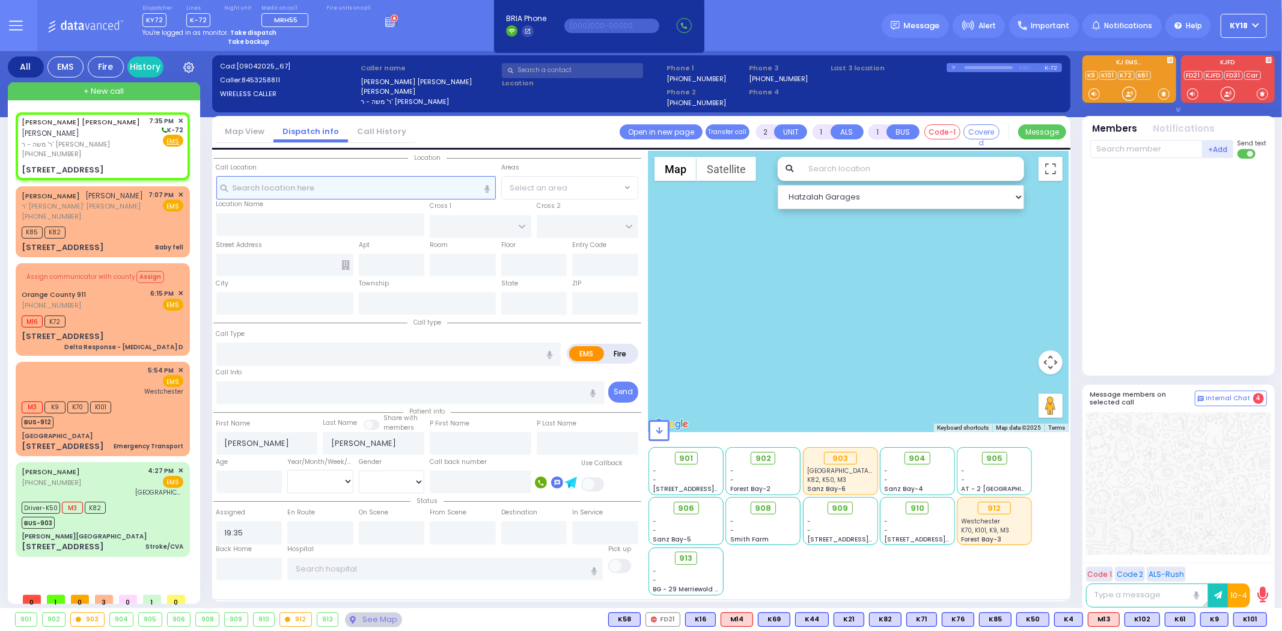
type input "10950"
select select "SECTION 5"
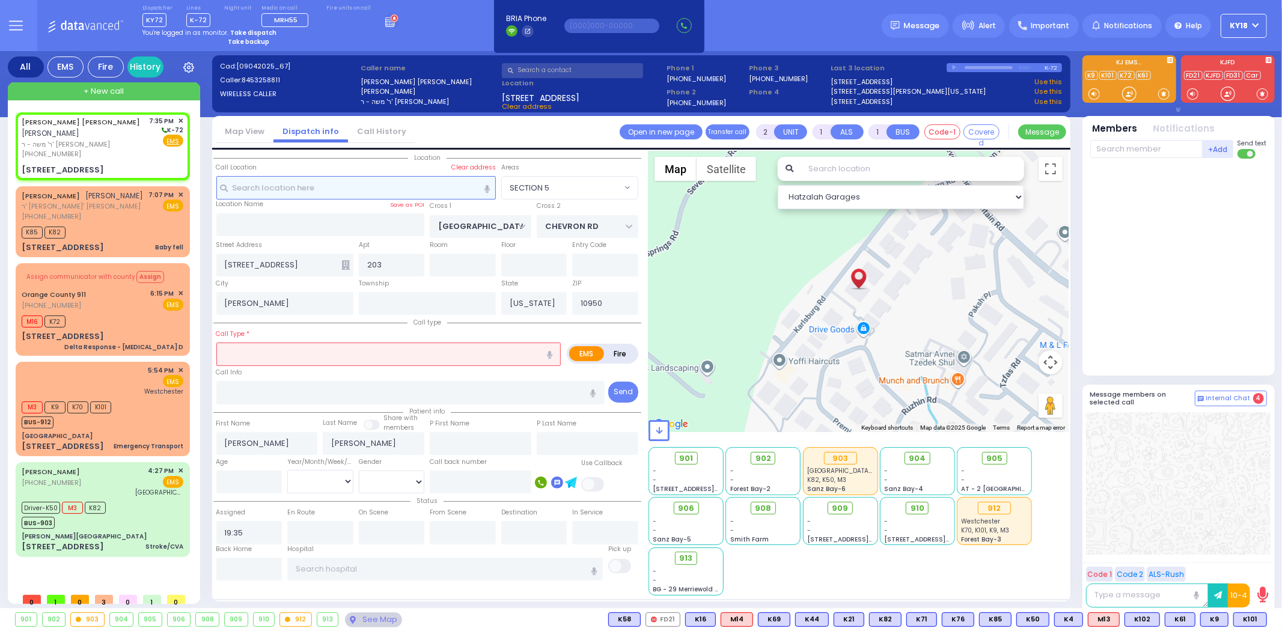
select select
radio input "false"
radio input "true"
select select
select select "Hatzalah Garages"
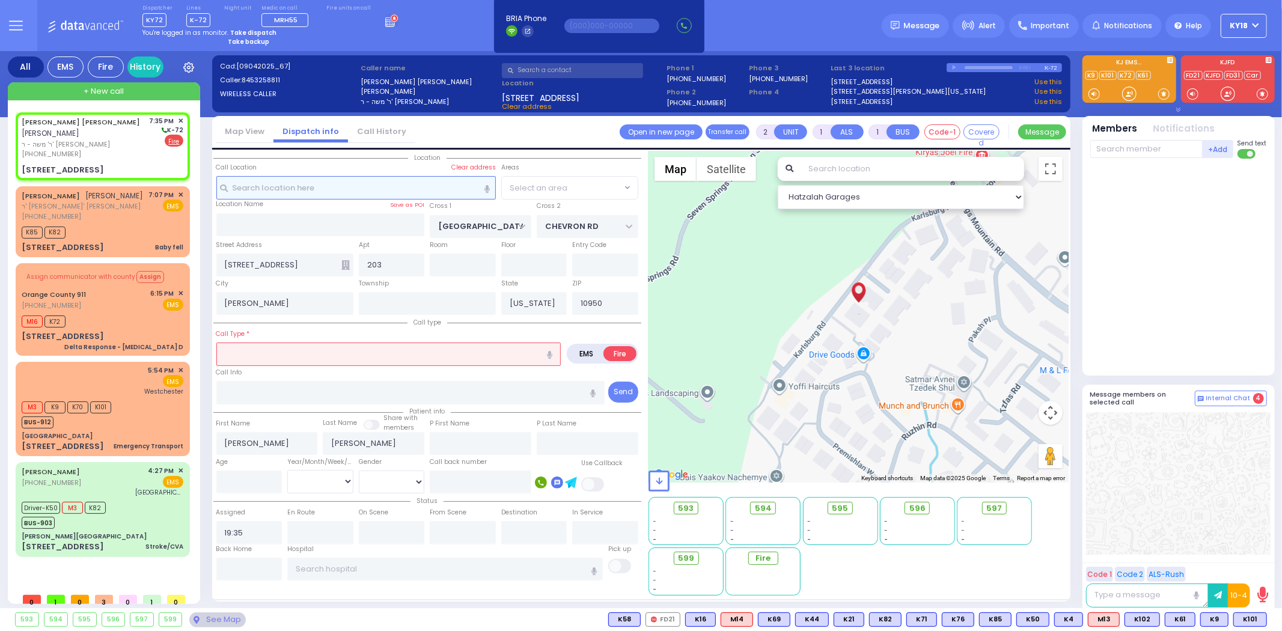
select select "SECTION 5"
select select
type input "oo"
radio input "true"
select select
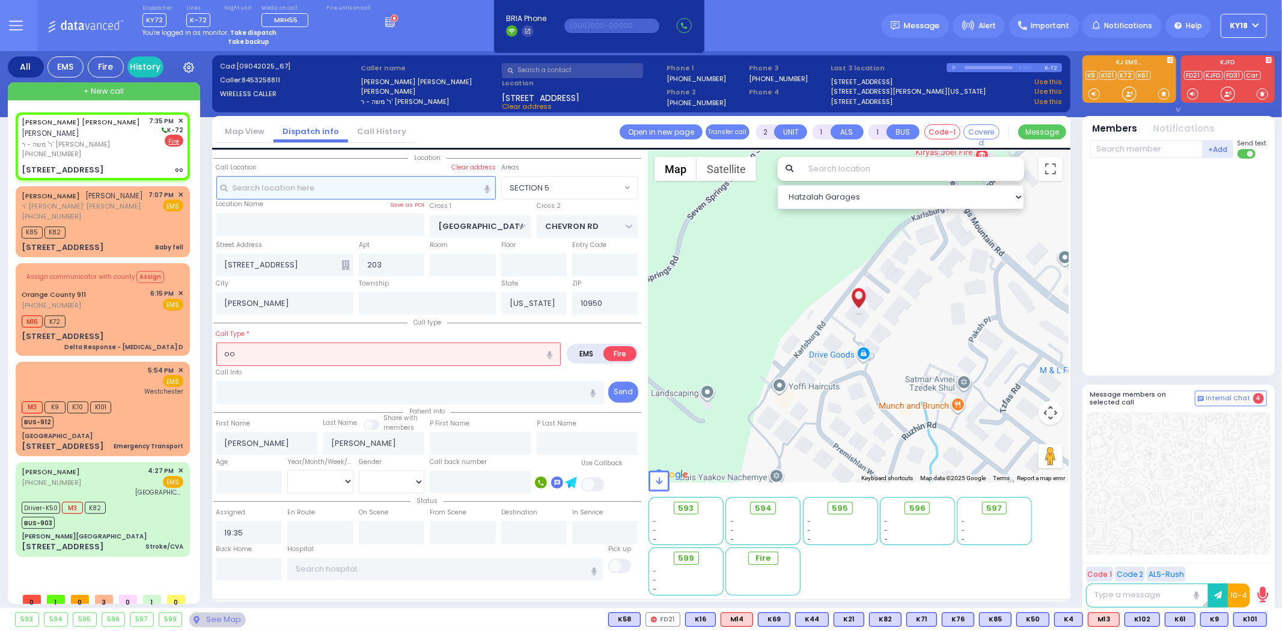
select select "Hatzalah Garages"
select select "SECTION 5"
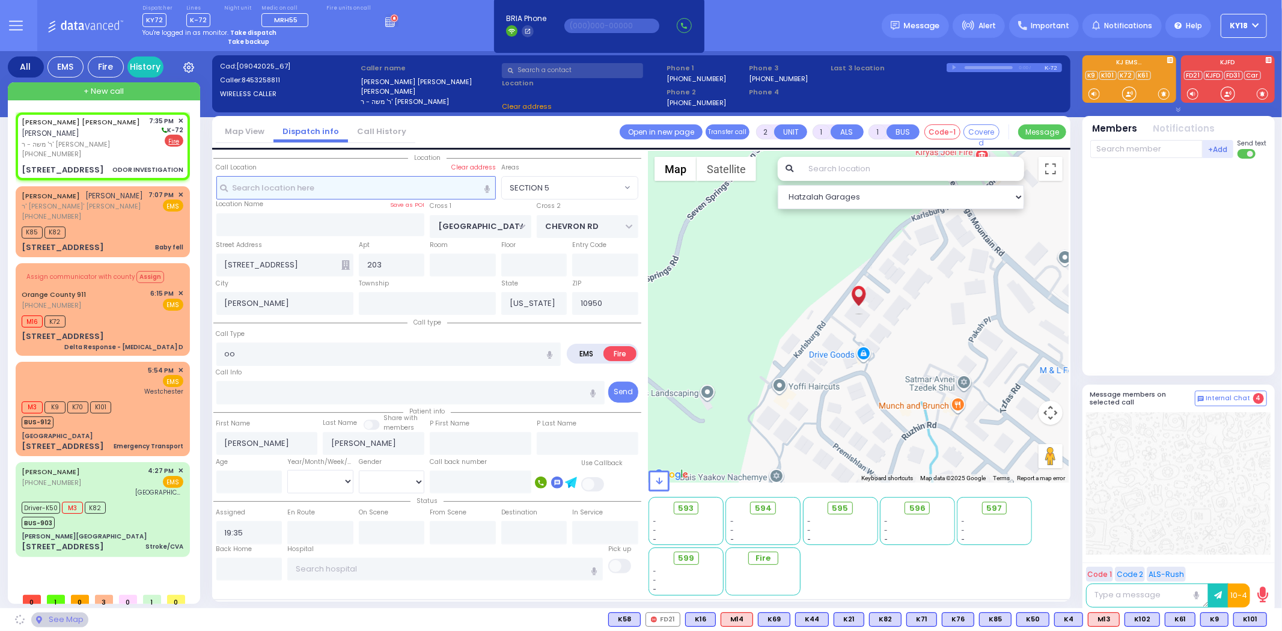
type input "0"
select select
type input "ODOR INVESTIGATION"
radio input "true"
select select
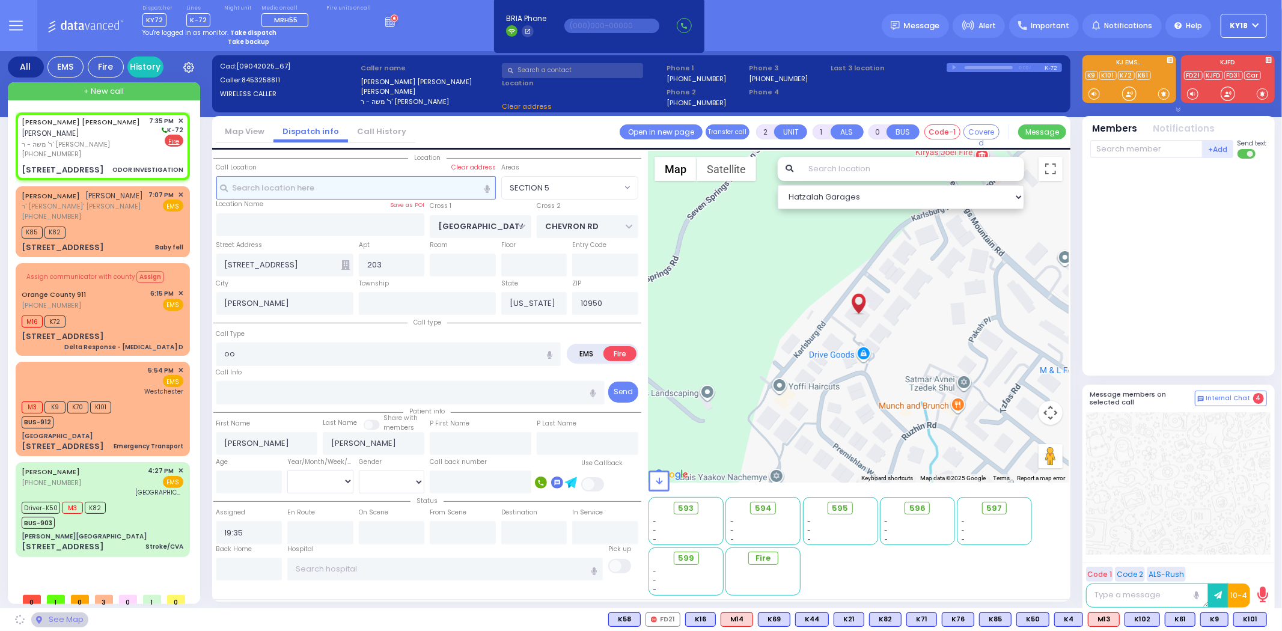
select select "Hatzalah Garages"
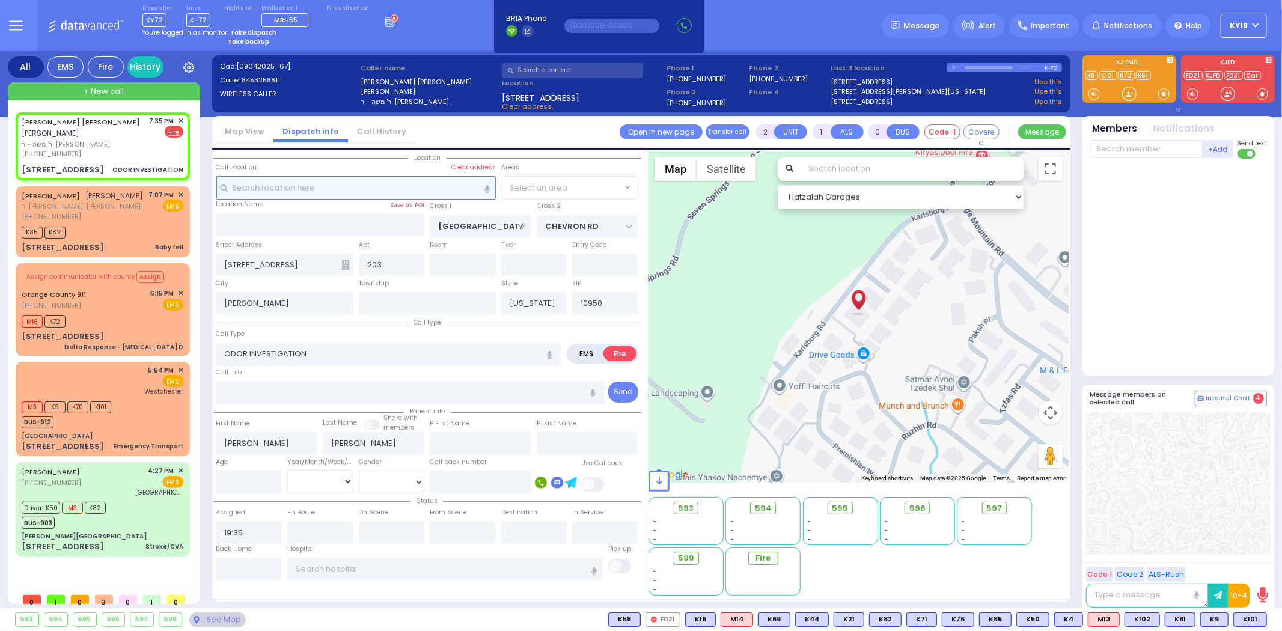
select select "SECTION 5"
select select
radio input "true"
select select
select select "Hatzalah Garages"
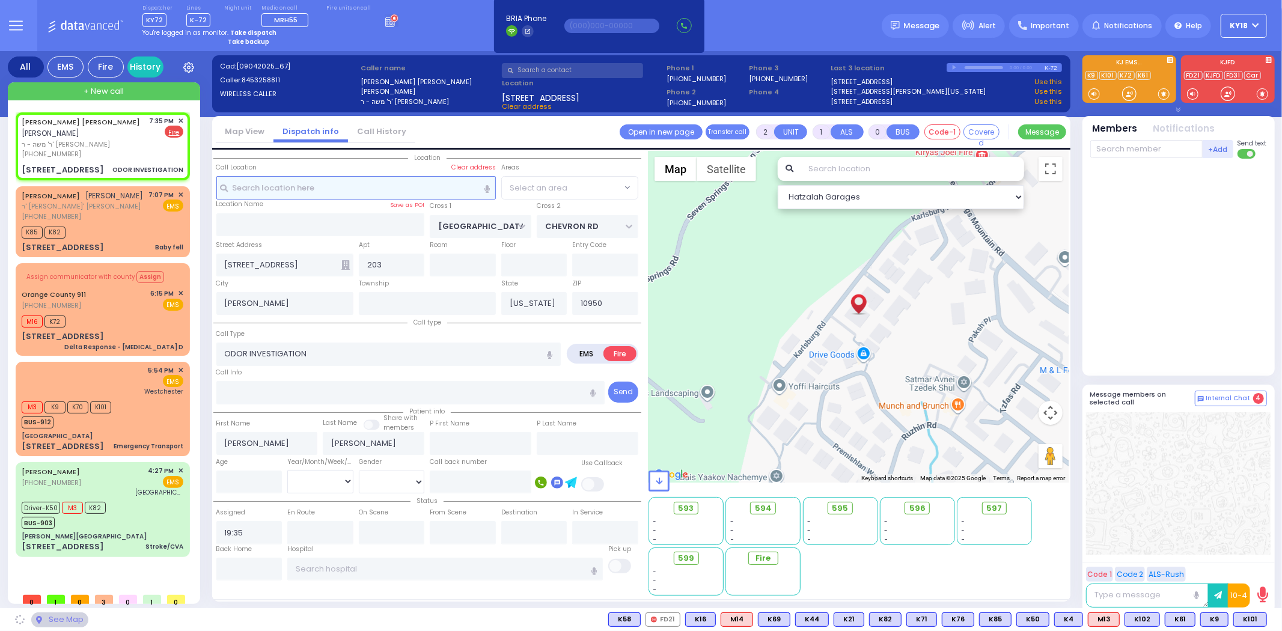
select select "SECTION 5"
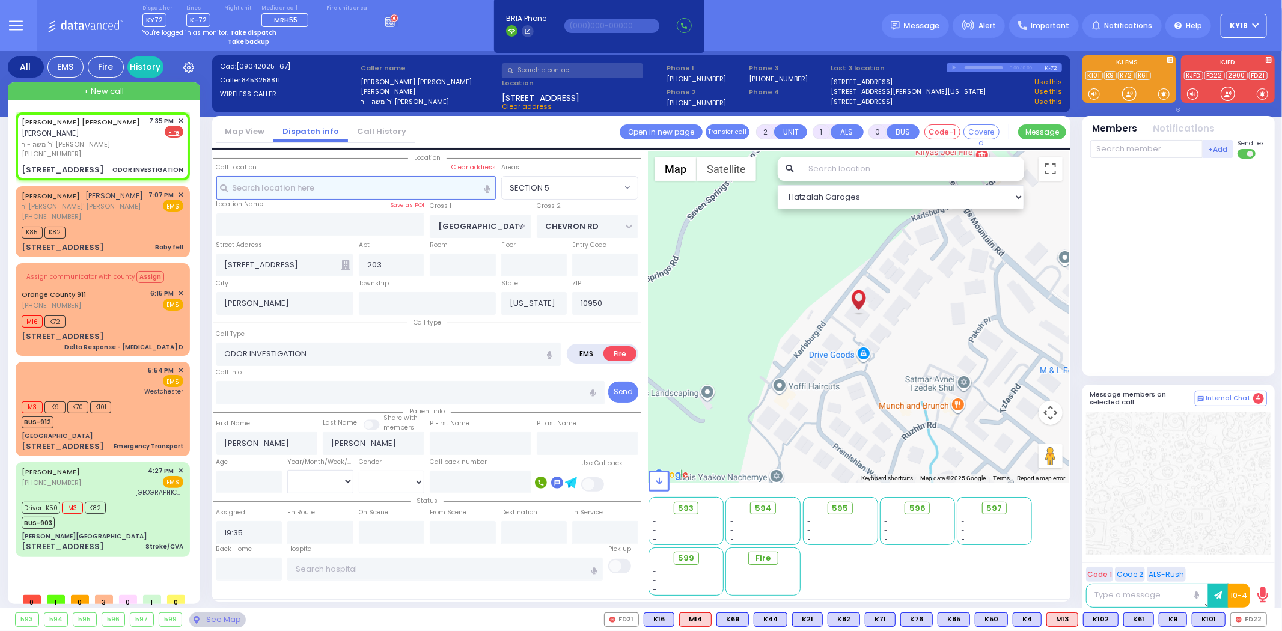
select select
radio input "true"
select select
select select "Hatzalah Garages"
select select "SECTION 5"
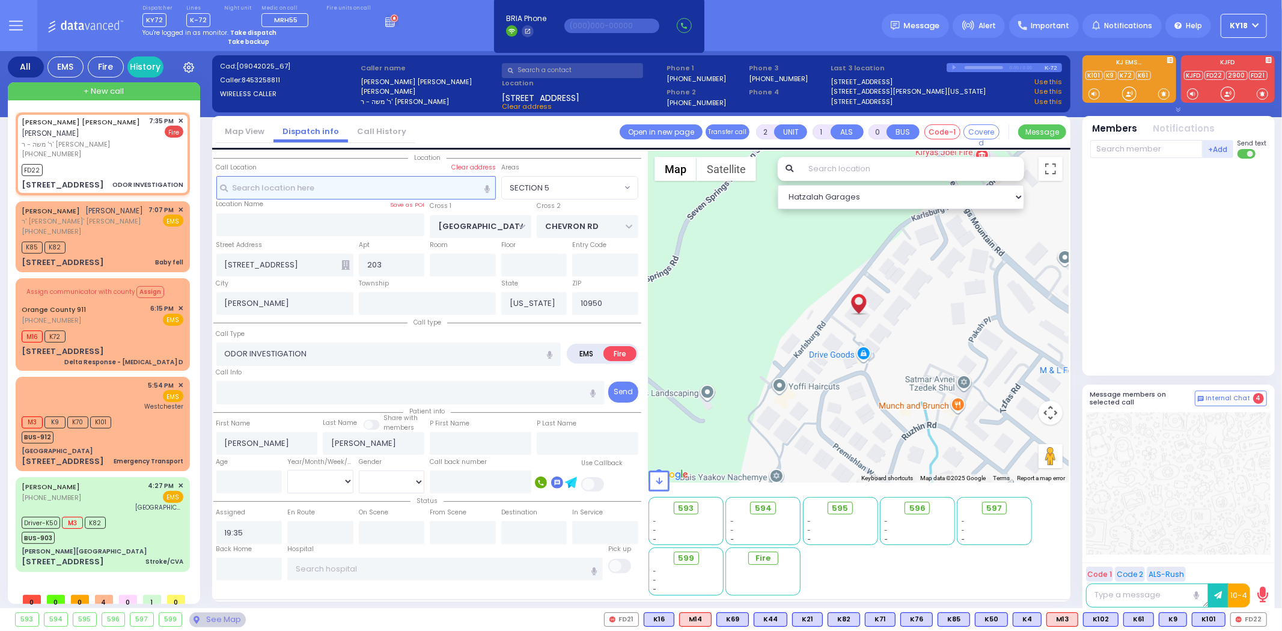
select select
radio input "true"
select select
type input "19:36"
select select "Hatzalah Garages"
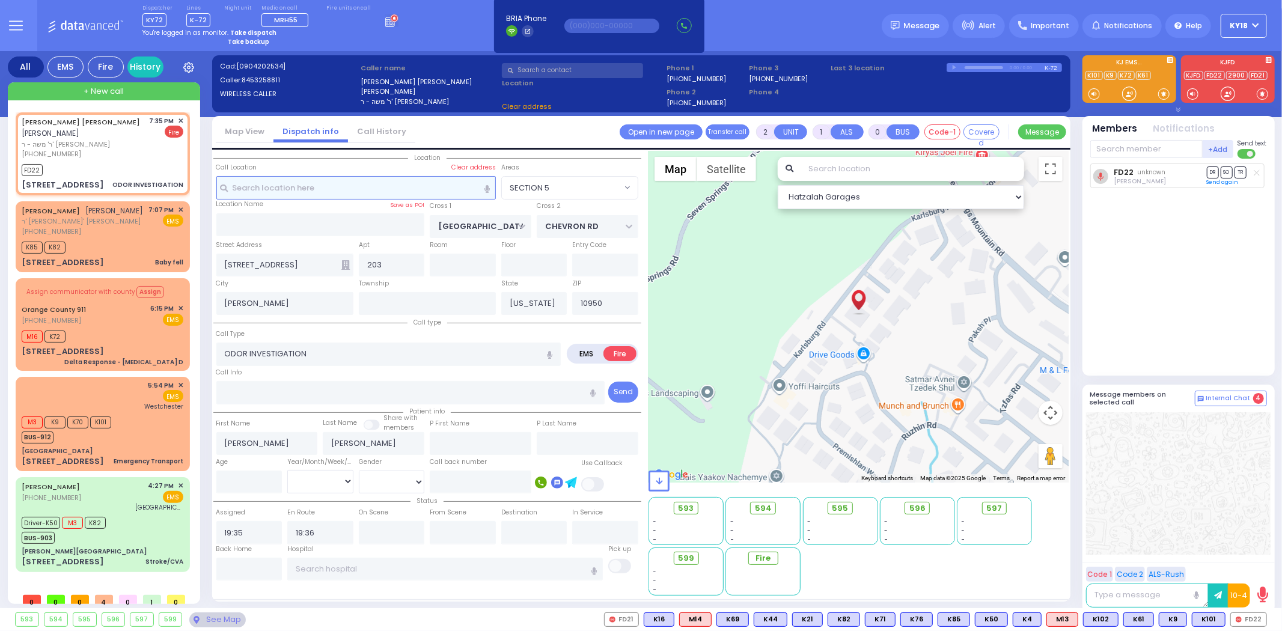
select select "SECTION 5"
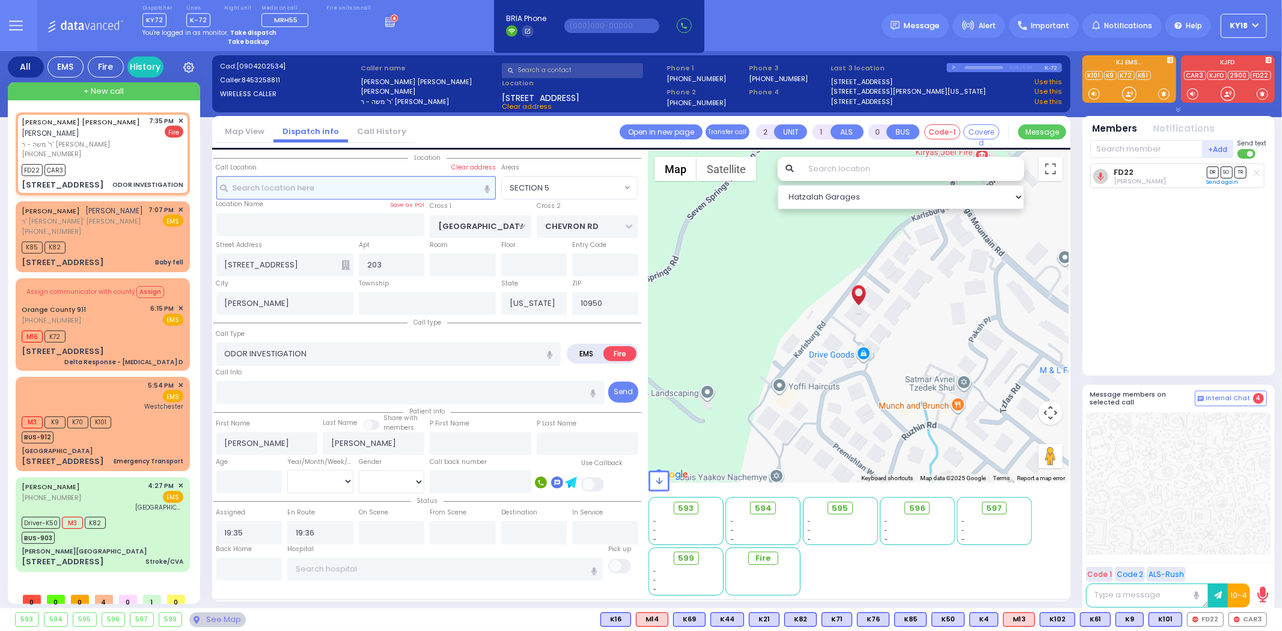
select select
radio input "true"
select select
select select "Hatzalah Garages"
select select "SECTION 5"
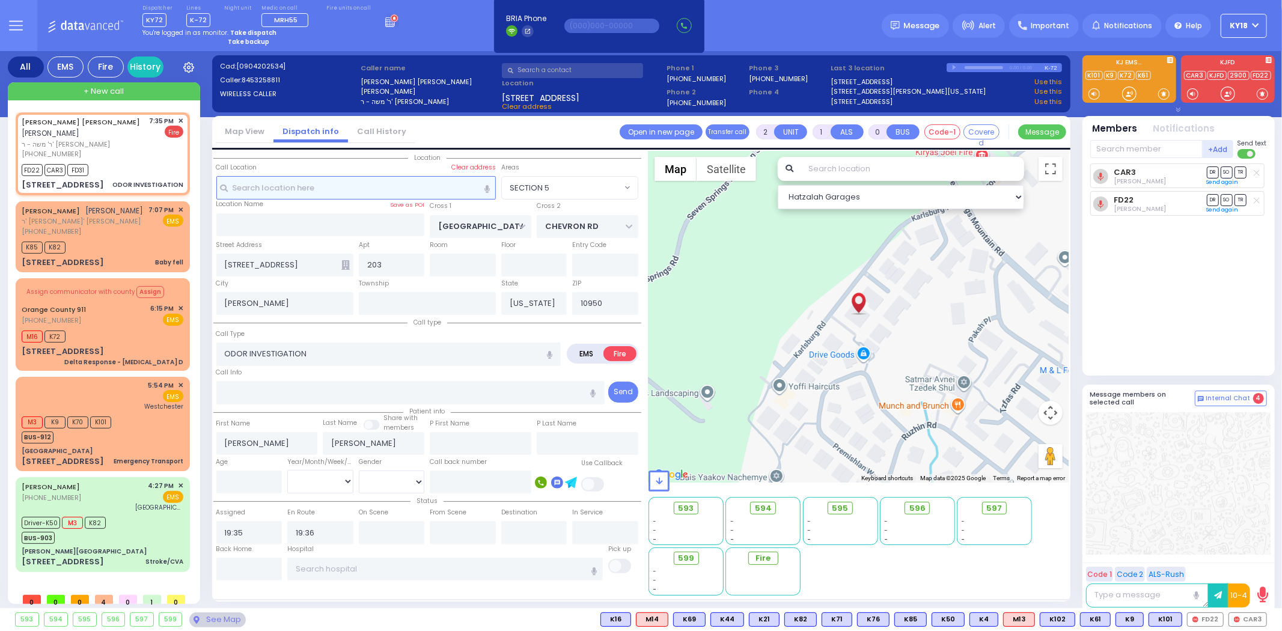
select select
radio input "true"
select select
select select "Hatzalah Garages"
select select "SECTION 5"
